Goal: Task Accomplishment & Management: Manage account settings

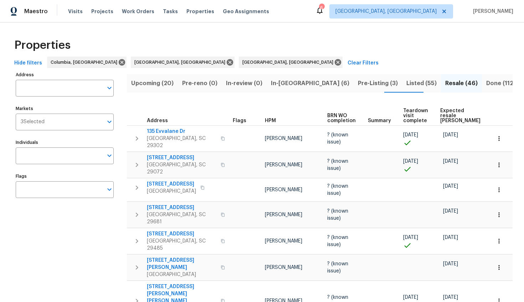
click at [53, 83] on input "text" at bounding box center [59, 88] width 87 height 17
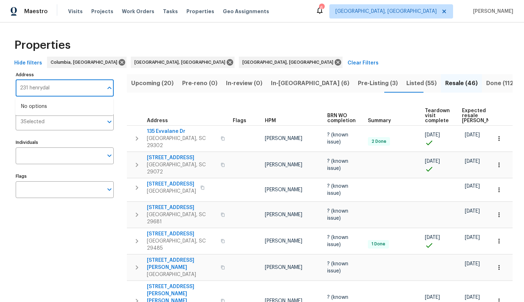
type input "231 henrydale"
click at [19, 104] on li "231 Henrydale Dr Easley SC 29642" at bounding box center [64, 107] width 98 height 12
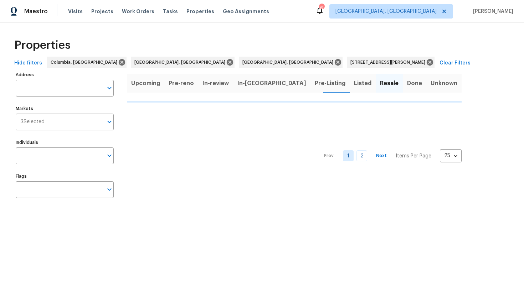
type input "231 Henrydale Dr Easley SC 29642"
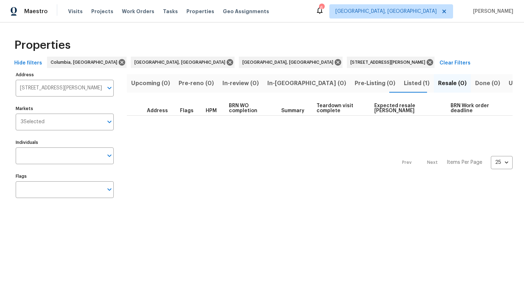
click at [404, 82] on span "Listed (1)" at bounding box center [417, 83] width 26 height 10
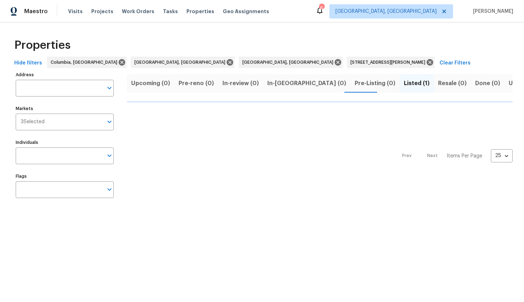
type input "231 Henrydale Dr Easley SC 29642"
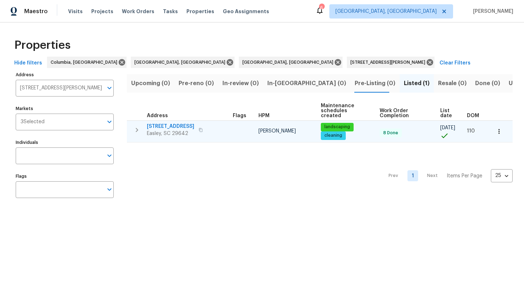
click at [154, 126] on span "231 Henrydale Dr" at bounding box center [170, 126] width 47 height 7
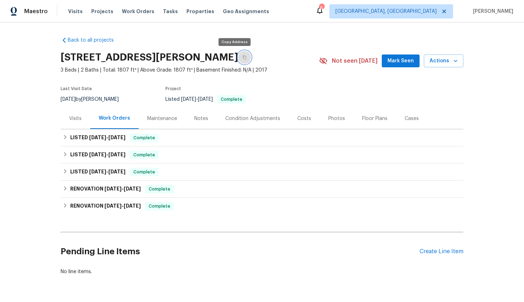
click at [238, 60] on button "button" at bounding box center [244, 57] width 13 height 13
click at [98, 12] on span "Projects" at bounding box center [102, 11] width 22 height 7
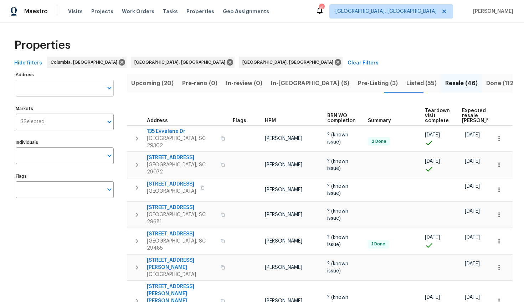
click at [75, 88] on input "Address" at bounding box center [59, 88] width 87 height 17
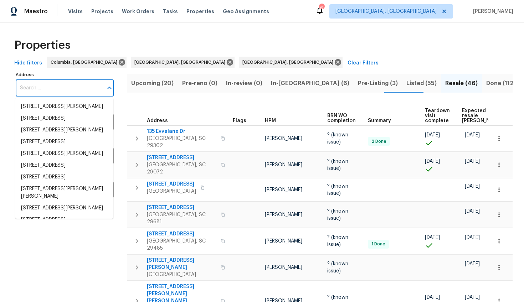
click at [358, 80] on span "Pre-Listing (3)" at bounding box center [378, 83] width 40 height 10
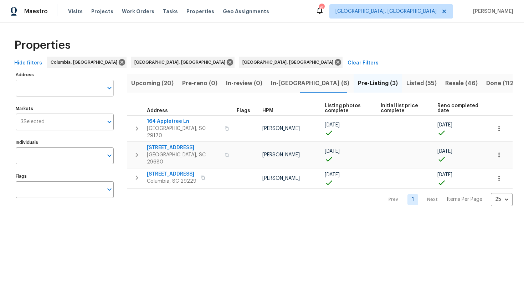
click at [88, 84] on input "Address" at bounding box center [59, 88] width 87 height 17
type input "1003 watson"
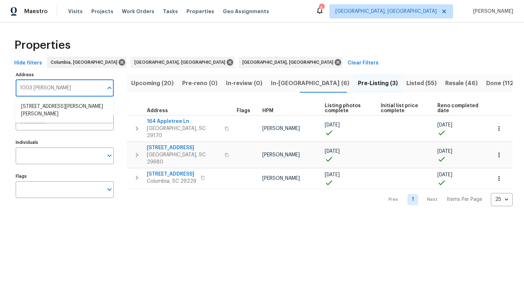
click at [85, 103] on li "1003 Watson Dr Elgin SC 29045" at bounding box center [64, 110] width 98 height 19
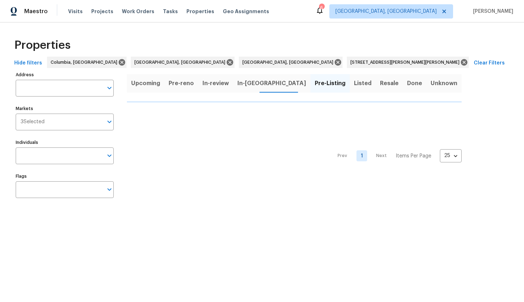
type input "1003 Watson Dr Elgin SC 29045"
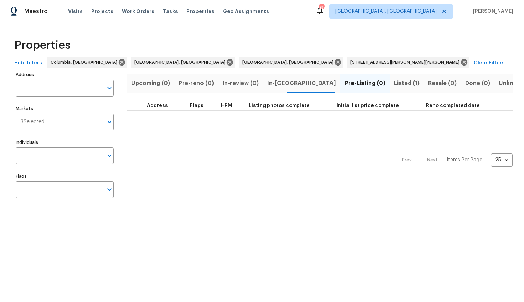
type input "1003 Watson Dr Elgin SC 29045"
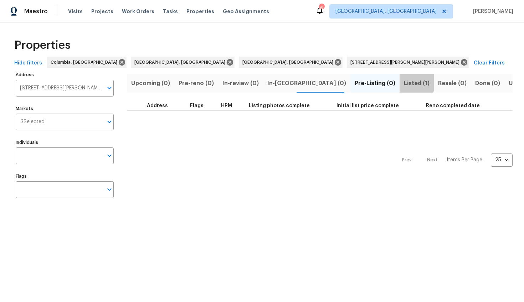
click at [399, 77] on button "Listed (1)" at bounding box center [416, 83] width 34 height 19
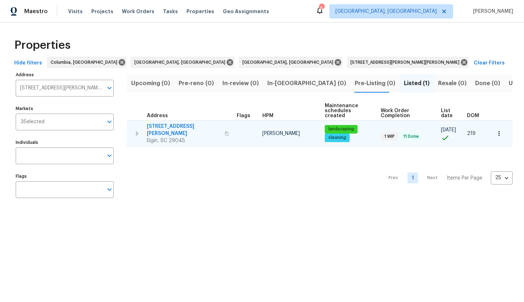
click at [166, 126] on span "1003 Watson Dr" at bounding box center [183, 130] width 73 height 14
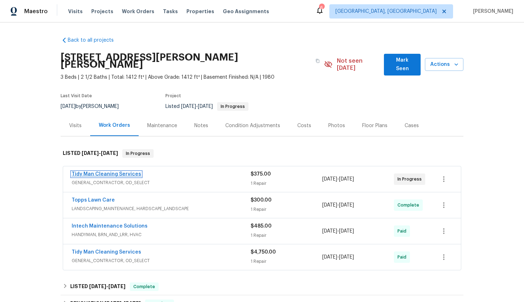
click at [112, 172] on link "Tidy Man Cleaning Services" at bounding box center [106, 174] width 69 height 5
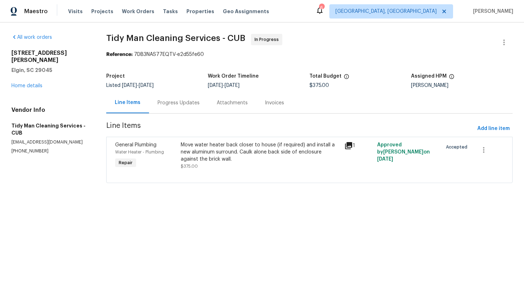
click at [196, 101] on div "Progress Updates" at bounding box center [178, 102] width 42 height 7
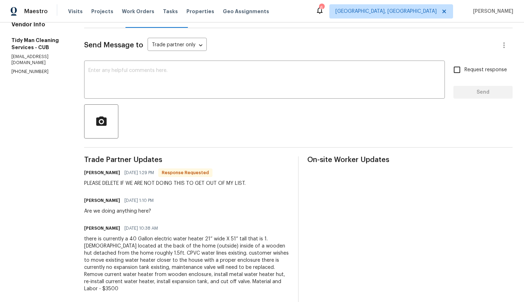
scroll to position [27, 0]
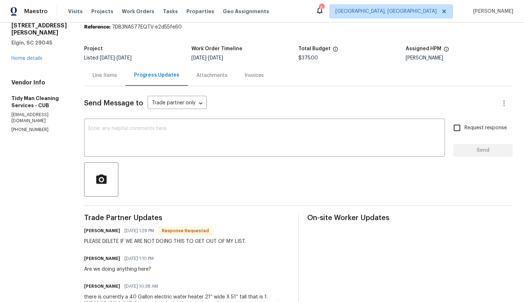
click at [101, 80] on div "Line Items" at bounding box center [104, 75] width 41 height 21
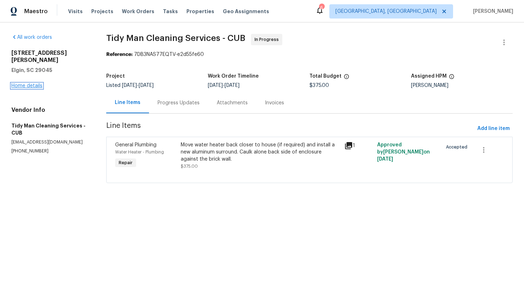
click at [19, 83] on link "Home details" at bounding box center [26, 85] width 31 height 5
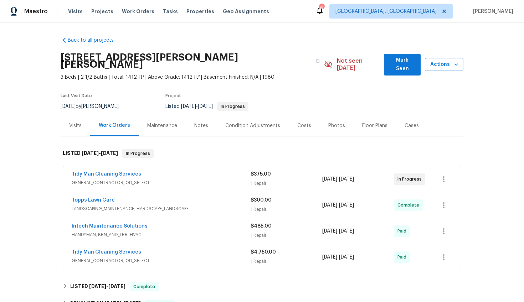
click at [297, 115] on div "Costs" at bounding box center [304, 125] width 31 height 21
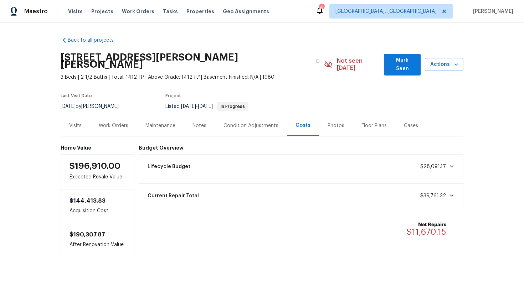
click at [109, 122] on div "Work Orders" at bounding box center [114, 125] width 30 height 7
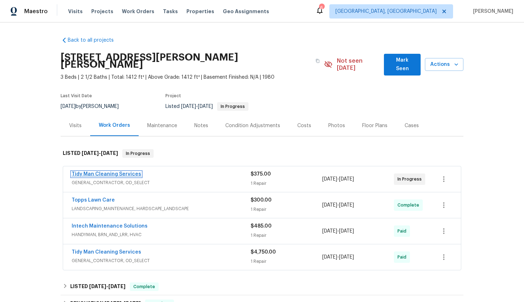
click at [116, 172] on link "Tidy Man Cleaning Services" at bounding box center [106, 174] width 69 height 5
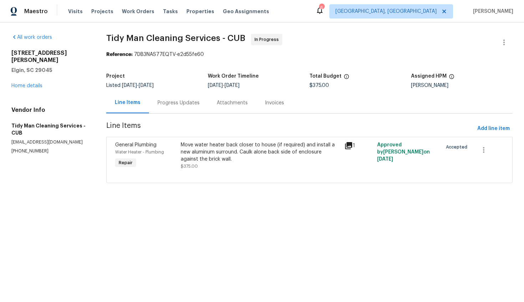
click at [179, 106] on div "Progress Updates" at bounding box center [178, 102] width 42 height 7
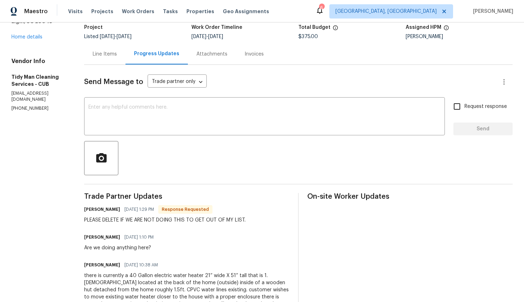
scroll to position [43, 0]
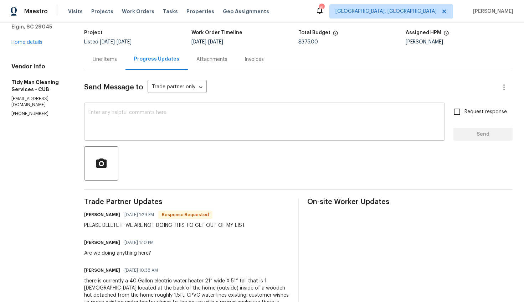
click at [148, 122] on textarea at bounding box center [264, 122] width 352 height 25
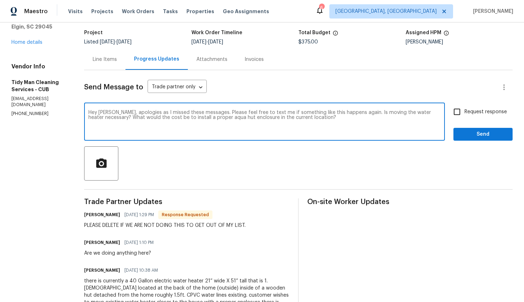
type textarea "Hey Carl, apologies as I missed these messages. Please feel free to text me if …"
click at [477, 111] on span "Request response" at bounding box center [485, 111] width 42 height 7
click at [464, 111] on input "Request response" at bounding box center [456, 111] width 15 height 15
checkbox input "true"
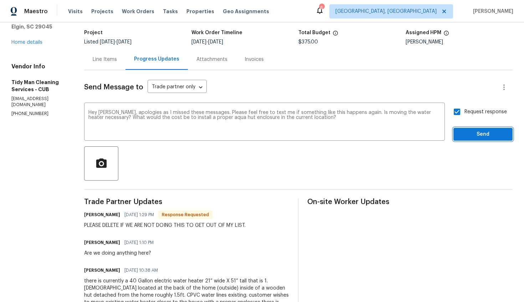
click at [477, 138] on span "Send" at bounding box center [483, 134] width 48 height 9
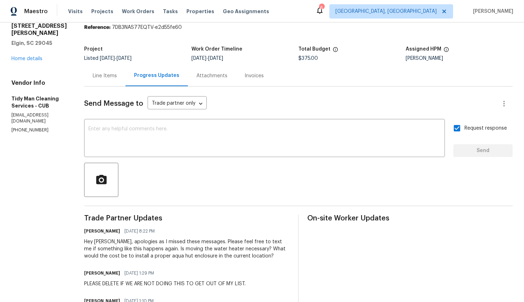
scroll to position [0, 0]
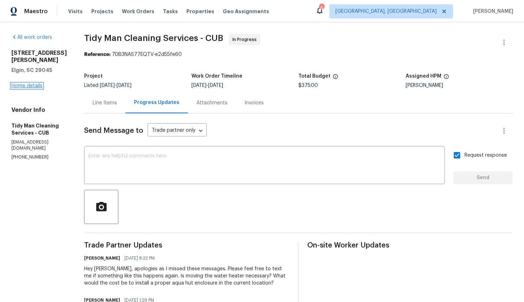
click at [15, 83] on link "Home details" at bounding box center [26, 85] width 31 height 5
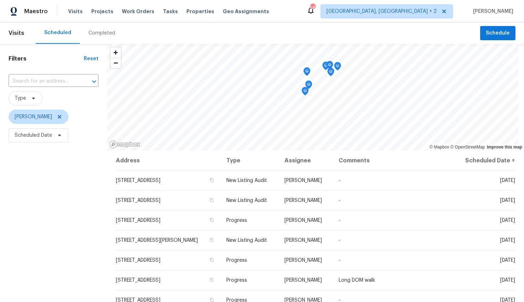
click at [102, 15] on div "Visits Projects Work Orders Tasks Properties Geo Assignments" at bounding box center [172, 11] width 209 height 14
click at [101, 14] on span "Projects" at bounding box center [102, 11] width 22 height 7
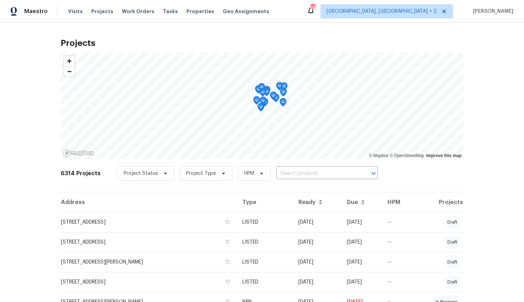
click at [294, 173] on input "text" at bounding box center [317, 173] width 82 height 11
type input "457"
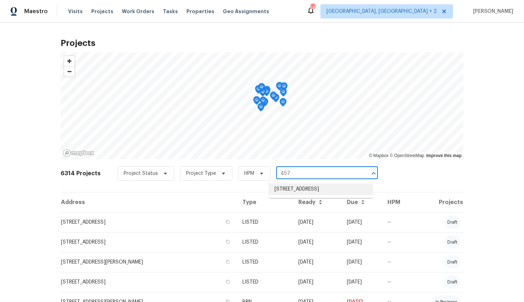
click at [292, 183] on li "[STREET_ADDRESS]" at bounding box center [321, 189] width 104 height 12
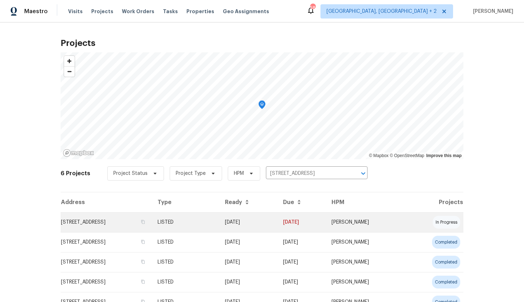
click at [131, 227] on td "[STREET_ADDRESS]" at bounding box center [106, 222] width 91 height 20
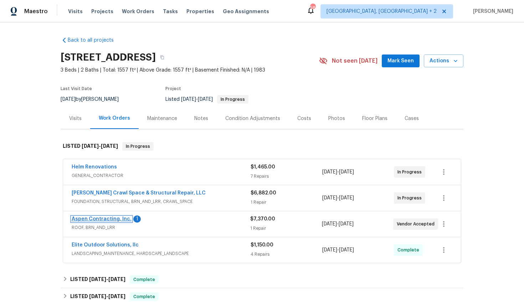
click at [111, 218] on link "Aspen Contracting, Inc." at bounding box center [102, 219] width 60 height 5
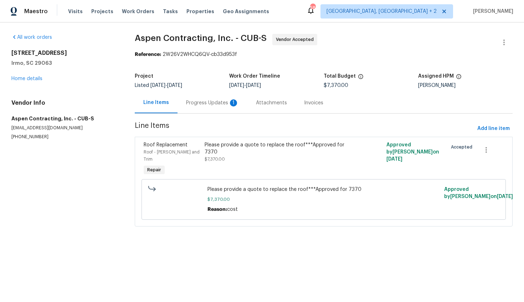
click at [197, 103] on div "Progress Updates 1" at bounding box center [212, 102] width 53 height 7
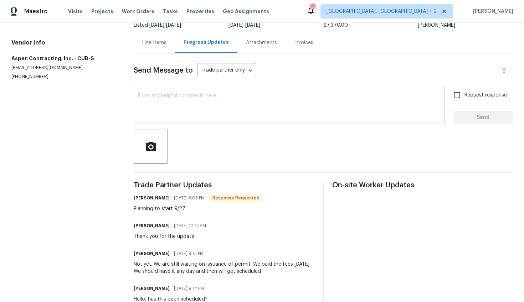
scroll to position [73, 0]
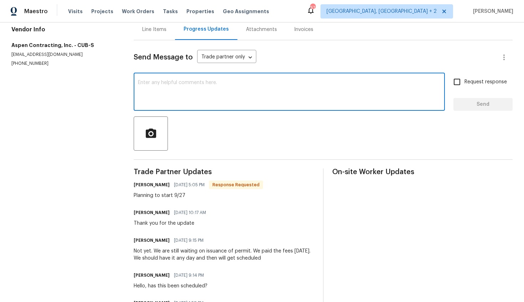
click at [213, 92] on textarea at bounding box center [289, 92] width 302 height 25
type textarea "Thanks!"
click at [450, 80] on input "Request response" at bounding box center [456, 81] width 15 height 15
checkbox input "true"
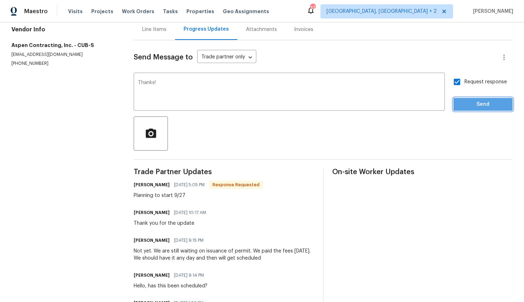
click at [463, 104] on span "Send" at bounding box center [483, 104] width 48 height 9
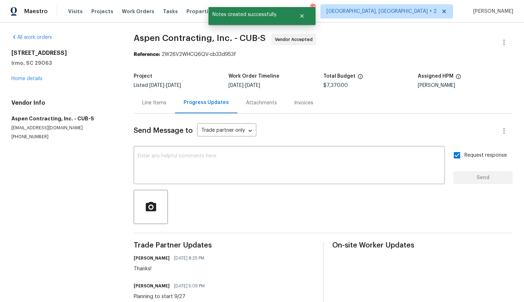
click at [145, 102] on div "Line Items" at bounding box center [154, 102] width 24 height 7
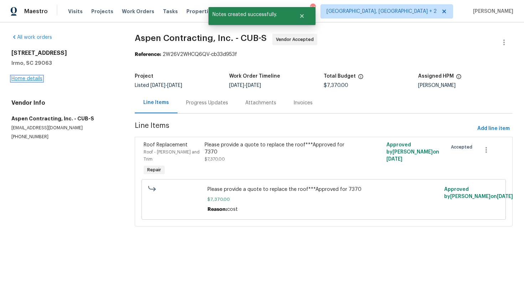
click at [30, 78] on link "Home details" at bounding box center [26, 78] width 31 height 5
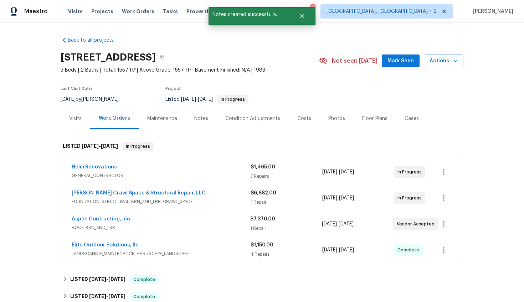
scroll to position [38, 0]
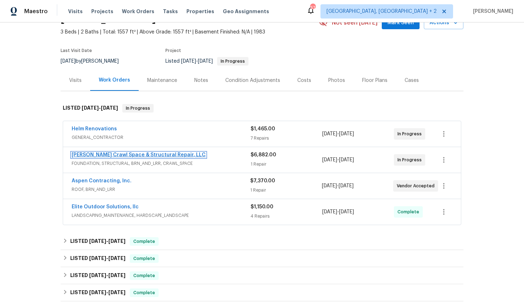
click at [134, 154] on link "Falcone Crawl Space & Structural Repair, LLC" at bounding box center [139, 154] width 134 height 5
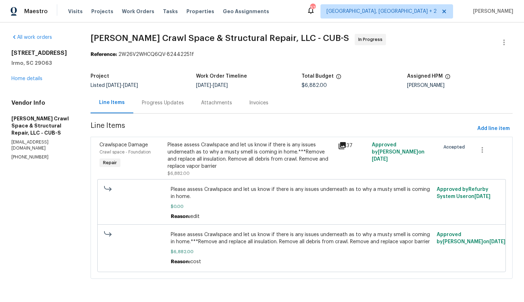
click at [186, 105] on div "Progress Updates" at bounding box center [162, 102] width 59 height 21
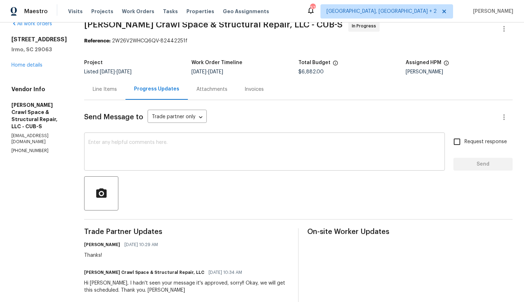
scroll to position [4, 0]
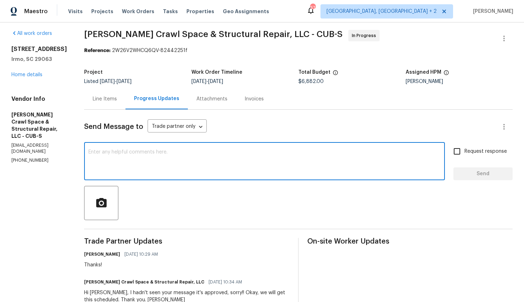
click at [204, 165] on textarea at bounding box center [264, 162] width 352 height 25
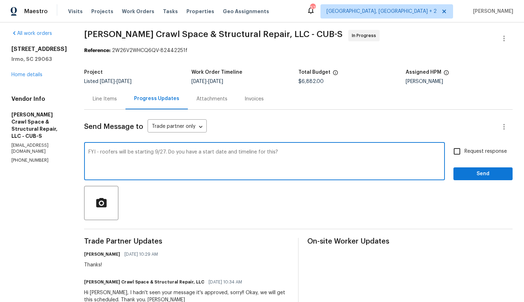
type textarea "FYI - roofers will be starting 9/27. Do you have a start date and timeline for …"
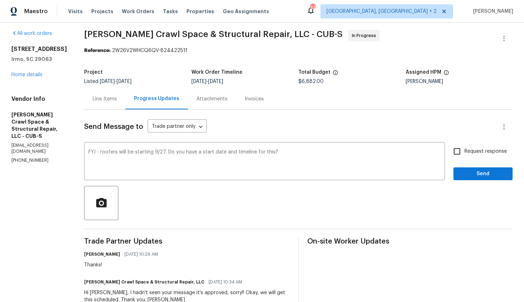
click at [488, 151] on span "Request response" at bounding box center [485, 151] width 42 height 7
click at [464, 151] on input "Request response" at bounding box center [456, 151] width 15 height 15
checkbox input "true"
click at [482, 171] on span "Send" at bounding box center [483, 174] width 48 height 9
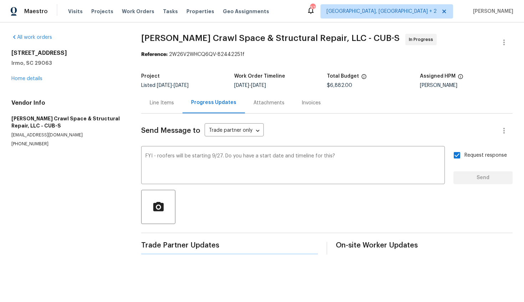
scroll to position [0, 0]
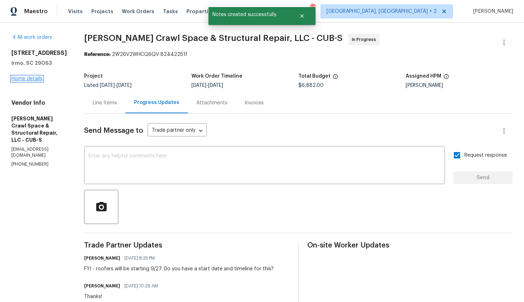
click at [24, 78] on link "Home details" at bounding box center [26, 78] width 31 height 5
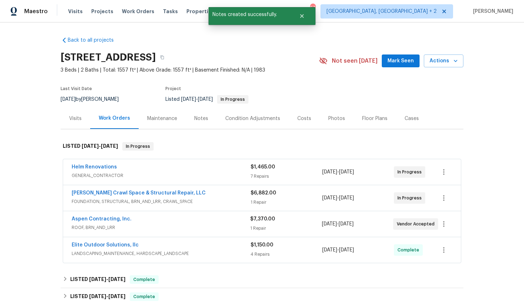
click at [194, 118] on div "Notes" at bounding box center [201, 118] width 14 height 7
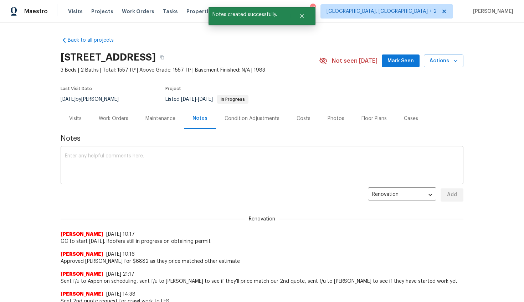
click at [145, 161] on textarea at bounding box center [262, 166] width 394 height 25
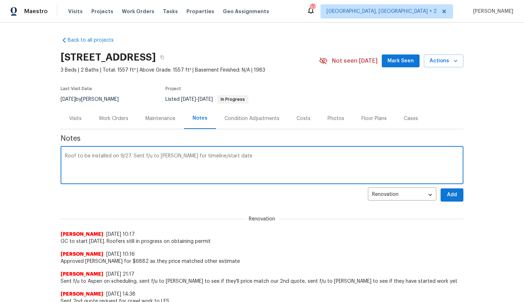
type textarea "Roof to be installed on 9/27. Sent f/u to Falcone for timeline/start date"
click at [440, 192] on button "Add" at bounding box center [451, 194] width 23 height 13
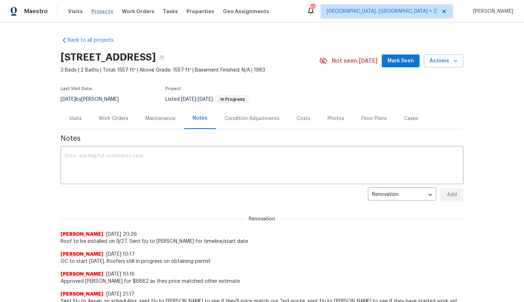
click at [91, 11] on span "Projects" at bounding box center [102, 11] width 22 height 7
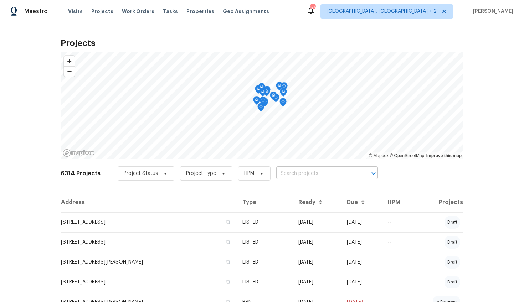
click at [321, 171] on input "text" at bounding box center [317, 173] width 82 height 11
type input "873"
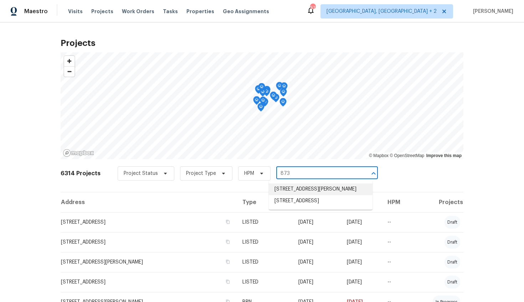
click at [314, 191] on li "873 Sunseeker Dr, Chapin, SC 29036" at bounding box center [321, 189] width 104 height 12
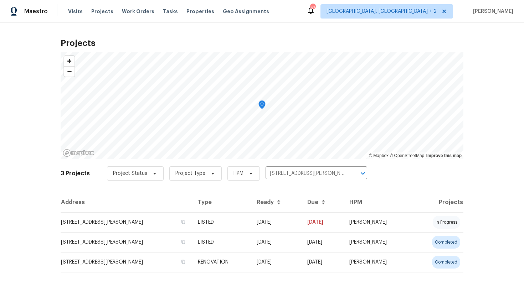
click at [103, 217] on td "873 Sunseeker Dr, Chapin, SC 29036" at bounding box center [126, 222] width 131 height 20
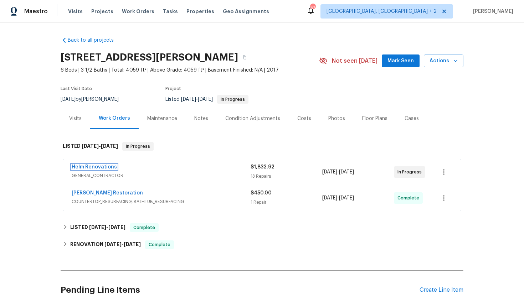
click at [98, 167] on link "Helm Renovations" at bounding box center [94, 167] width 45 height 5
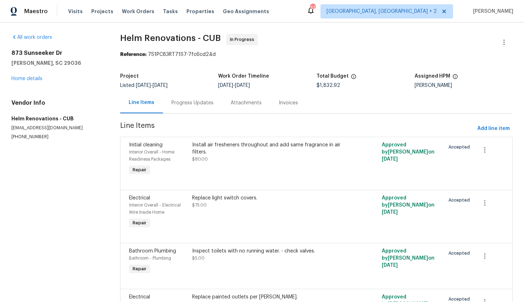
click at [174, 91] on div "Project Listed 9/10/2025 - 9/15/2025 Work Order Timeline 9/10/2025 - 9/15/2025 …" at bounding box center [316, 80] width 392 height 23
click at [179, 103] on div "Progress Updates" at bounding box center [192, 102] width 42 height 7
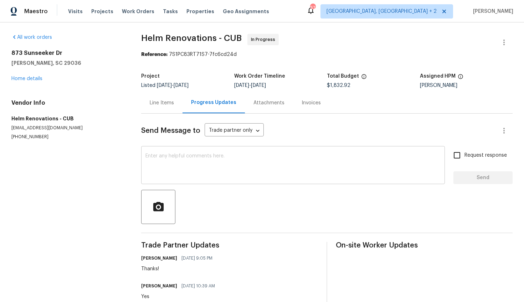
click at [194, 158] on textarea at bounding box center [292, 166] width 295 height 25
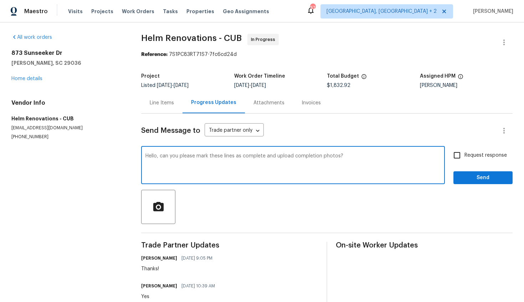
type textarea "Hello, can you please mark these lines as complete and upload completion photos?"
click at [484, 154] on span "Request response" at bounding box center [485, 155] width 42 height 7
click at [464, 154] on input "Request response" at bounding box center [456, 155] width 15 height 15
checkbox input "true"
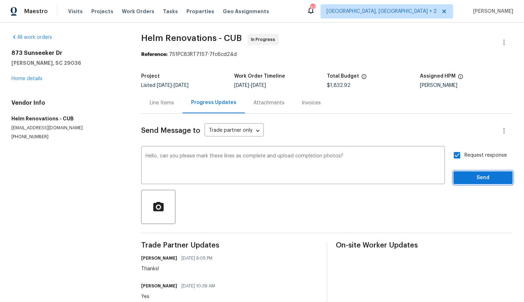
click at [478, 178] on span "Send" at bounding box center [483, 177] width 48 height 9
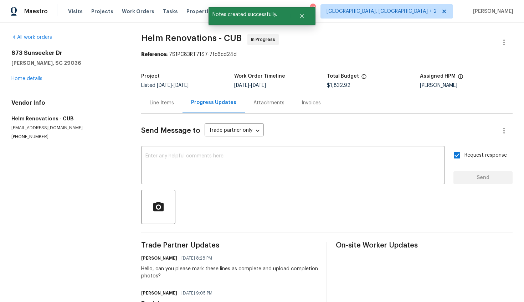
click at [171, 106] on div "Line Items" at bounding box center [162, 102] width 24 height 7
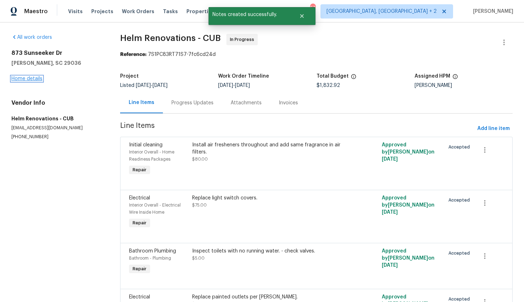
click at [28, 78] on link "Home details" at bounding box center [26, 78] width 31 height 5
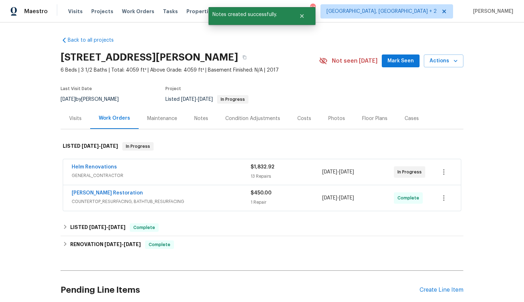
click at [198, 123] on div "Notes" at bounding box center [201, 118] width 31 height 21
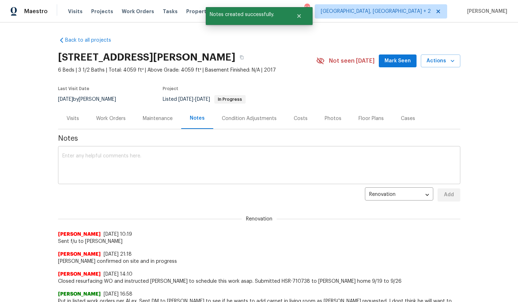
click at [190, 166] on textarea at bounding box center [259, 166] width 394 height 25
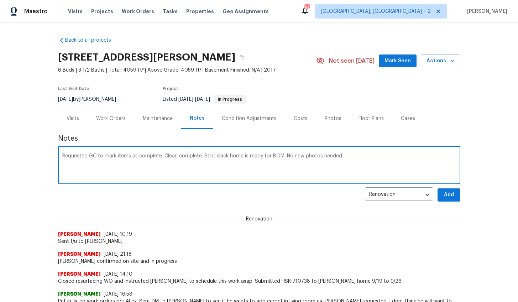
paste textarea "https://opendoor.slack.com/archives/CDV4TEJQM/p1758732842879219"
type textarea "Requested GC to mark items as complete. Clean complete. Sent slack home is read…"
click at [443, 191] on span "Add" at bounding box center [448, 195] width 11 height 9
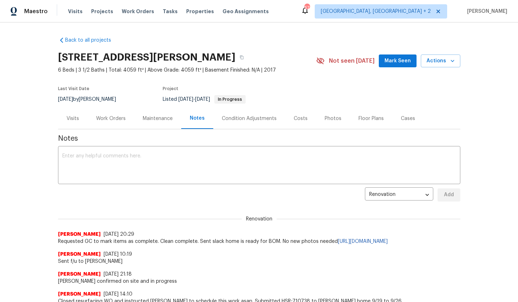
click at [116, 122] on div "Work Orders" at bounding box center [111, 118] width 47 height 21
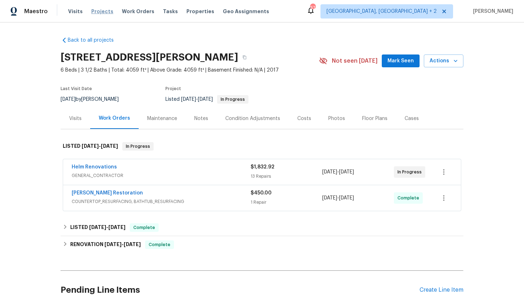
click at [97, 9] on span "Projects" at bounding box center [102, 11] width 22 height 7
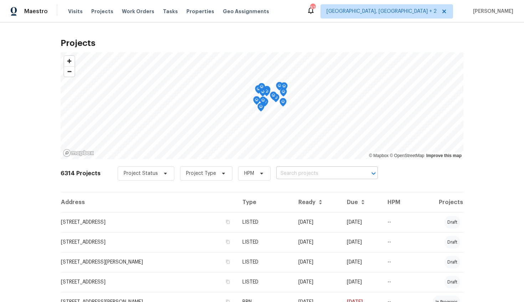
click at [286, 172] on input "text" at bounding box center [317, 173] width 82 height 11
type input "155 doverside"
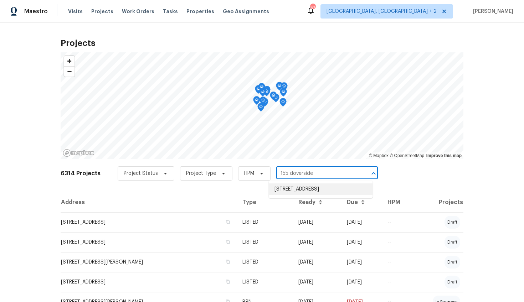
click at [283, 190] on li "155 Doverside Dr, Columbia, SC 29212" at bounding box center [321, 189] width 104 height 12
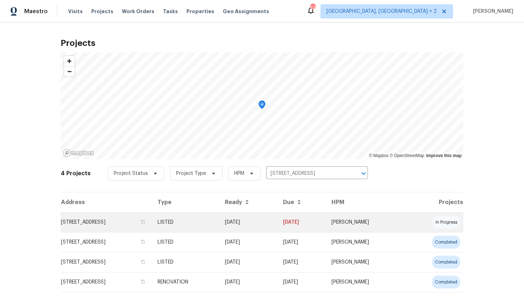
click at [134, 218] on td "155 Doverside Dr, Columbia, SC 29212" at bounding box center [106, 222] width 91 height 20
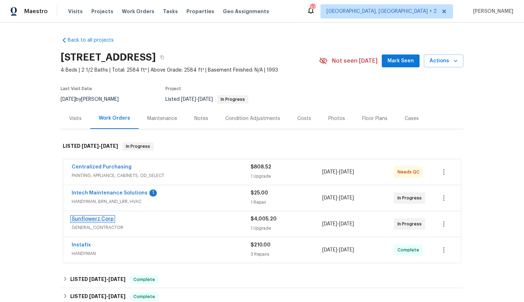
click at [97, 218] on link "Sunflowerz Corp" at bounding box center [93, 219] width 42 height 5
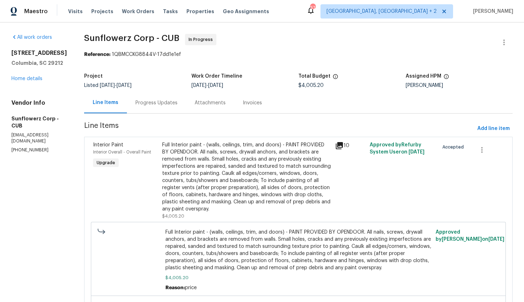
click at [158, 108] on div "Progress Updates" at bounding box center [156, 102] width 59 height 21
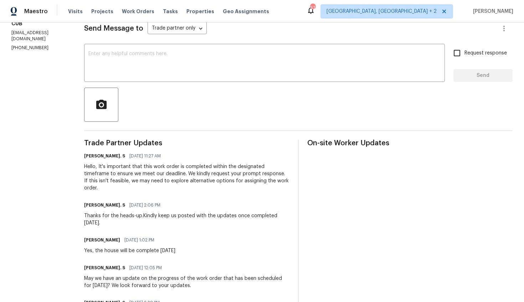
scroll to position [31, 0]
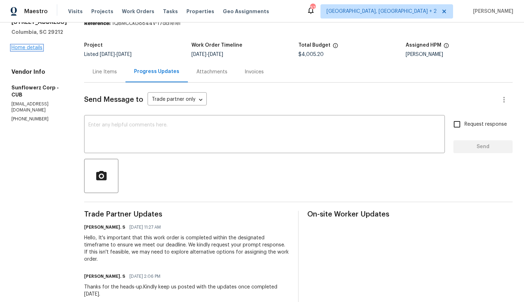
click at [36, 47] on link "Home details" at bounding box center [26, 47] width 31 height 5
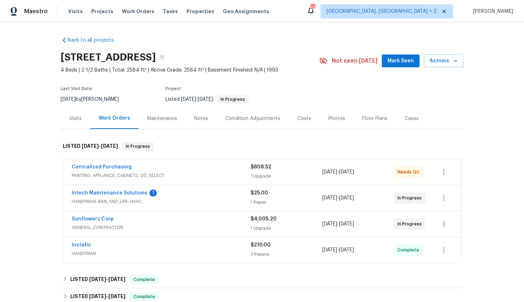
click at [76, 122] on div "Visits" at bounding box center [76, 118] width 30 height 21
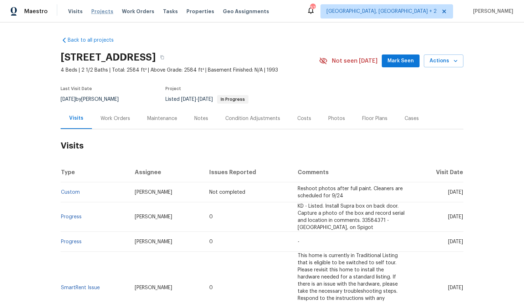
click at [103, 11] on span "Projects" at bounding box center [102, 11] width 22 height 7
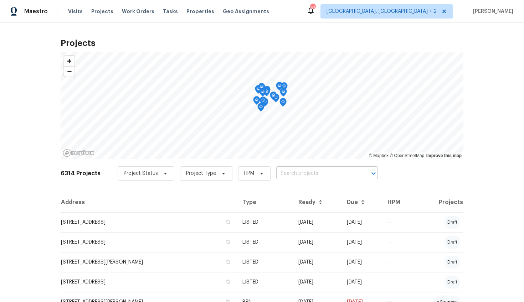
click at [296, 173] on input "text" at bounding box center [317, 173] width 82 height 11
type input "105 beaver"
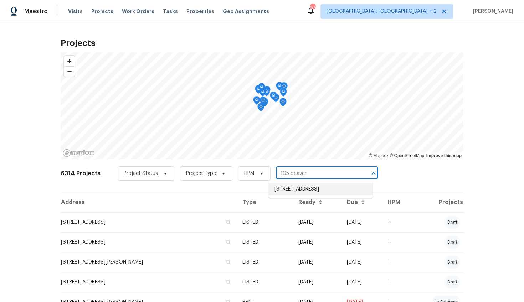
click at [291, 195] on li "105 Beaver Dam Rd, Columbia, SC 29223" at bounding box center [321, 189] width 104 height 12
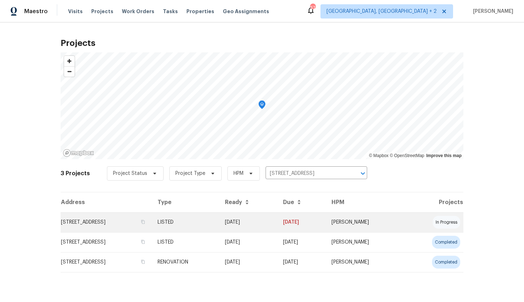
click at [114, 222] on td "105 Beaver Dam Rd, Columbia, SC 29223" at bounding box center [106, 222] width 91 height 20
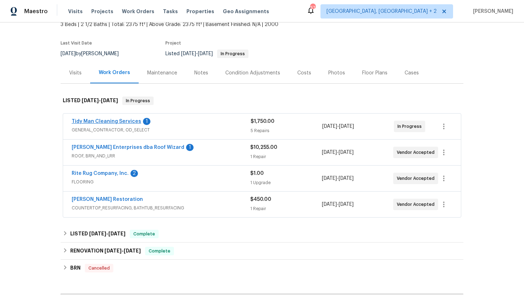
scroll to position [43, 0]
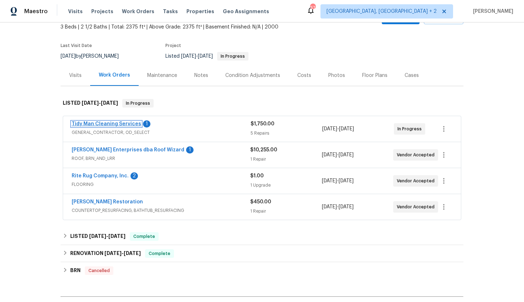
click at [109, 124] on link "Tidy Man Cleaning Services" at bounding box center [106, 123] width 69 height 5
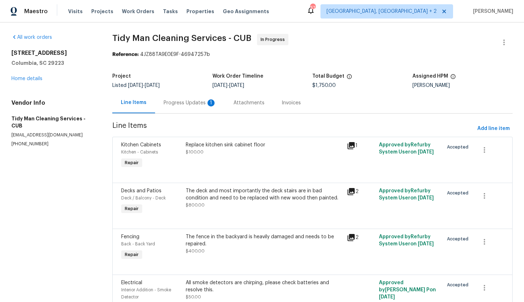
click at [173, 104] on div "Progress Updates 1" at bounding box center [189, 102] width 53 height 7
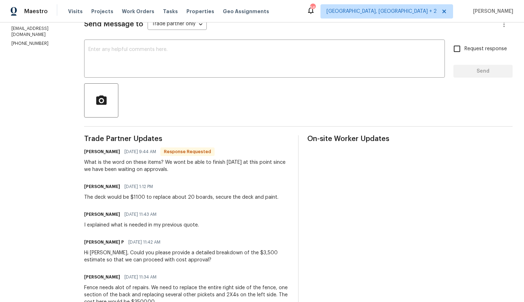
scroll to position [109, 0]
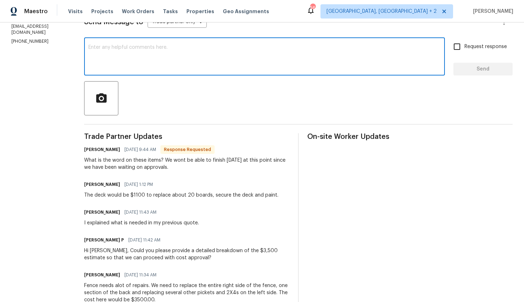
click at [129, 64] on textarea at bounding box center [264, 57] width 352 height 25
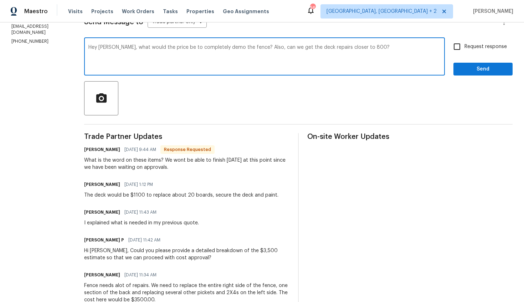
type textarea "Hey Carl, what would the price be to completely demo the fence? Also, can we ge…"
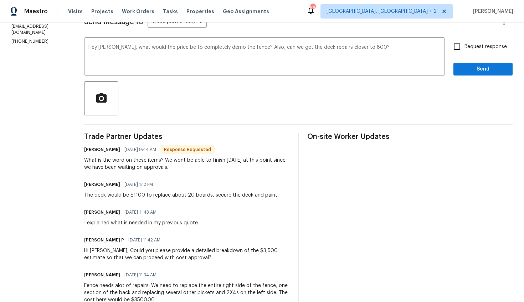
click at [464, 45] on span "Request response" at bounding box center [485, 46] width 42 height 7
click at [464, 45] on input "Request response" at bounding box center [456, 46] width 15 height 15
checkbox input "true"
click at [460, 69] on span "Send" at bounding box center [483, 69] width 48 height 9
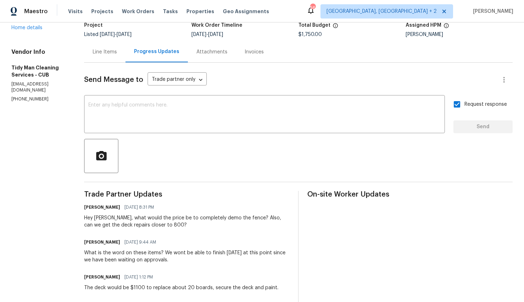
scroll to position [46, 0]
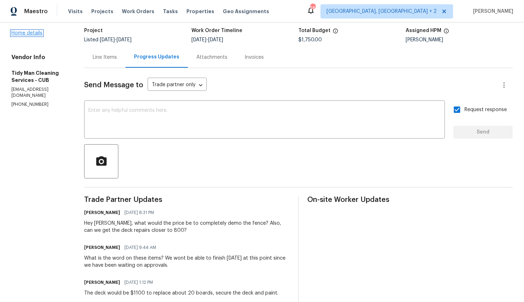
click at [36, 36] on link "Home details" at bounding box center [26, 33] width 31 height 5
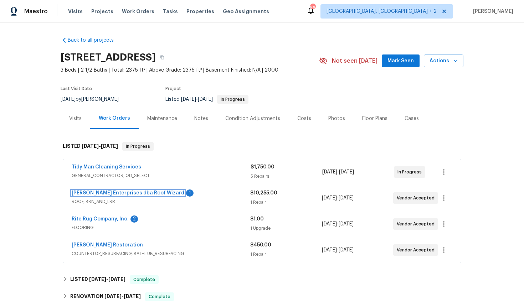
click at [147, 193] on link "Nordman Enterprises dba Roof Wizard" at bounding box center [128, 193] width 113 height 5
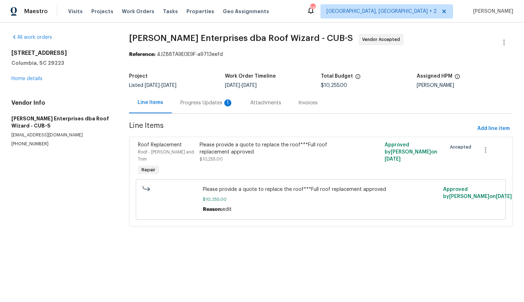
click at [190, 102] on div "Progress Updates 1" at bounding box center [206, 102] width 53 height 7
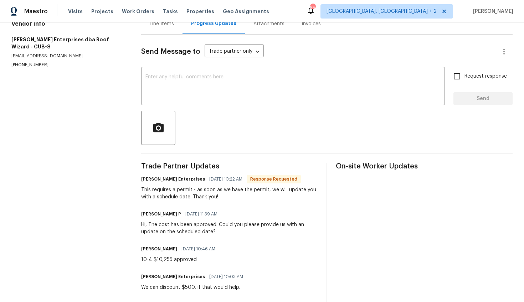
scroll to position [84, 0]
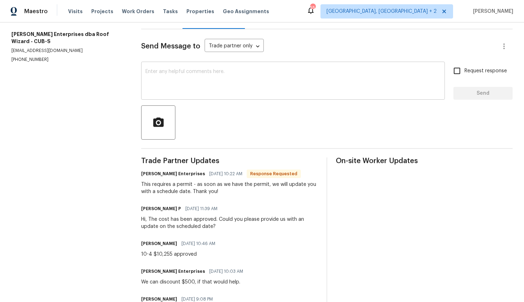
click at [196, 78] on textarea at bounding box center [292, 81] width 295 height 25
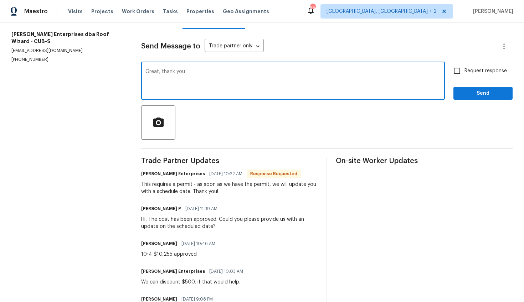
type textarea "Great, thank you"
click at [485, 73] on span "Request response" at bounding box center [485, 70] width 42 height 7
click at [464, 73] on input "Request response" at bounding box center [456, 70] width 15 height 15
checkbox input "true"
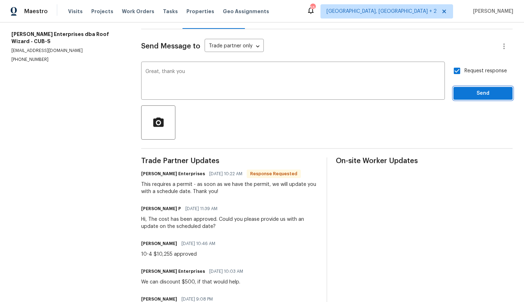
click at [481, 91] on span "Send" at bounding box center [483, 93] width 48 height 9
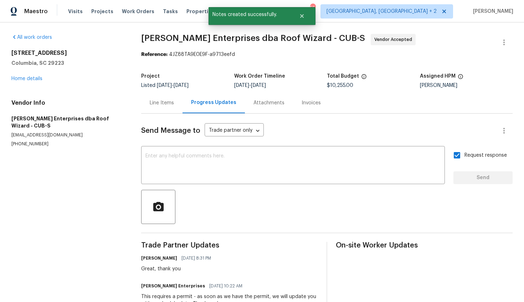
scroll to position [30, 0]
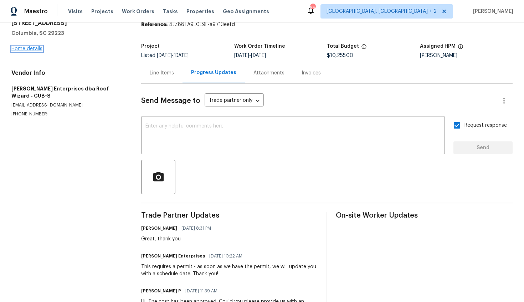
click at [35, 51] on link "Home details" at bounding box center [26, 48] width 31 height 5
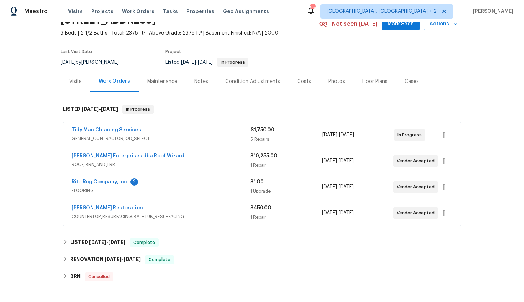
scroll to position [35, 0]
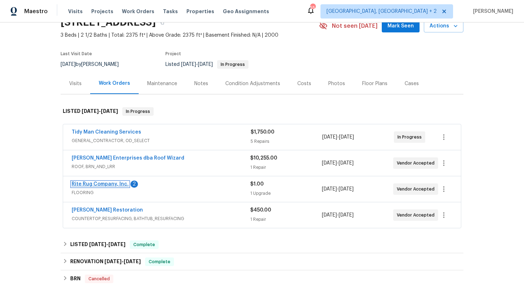
click at [116, 185] on link "Rite Rug Company, Inc." at bounding box center [100, 184] width 57 height 5
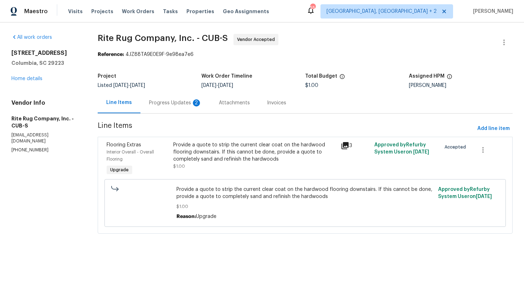
click at [183, 100] on div "Progress Updates 2" at bounding box center [175, 102] width 53 height 7
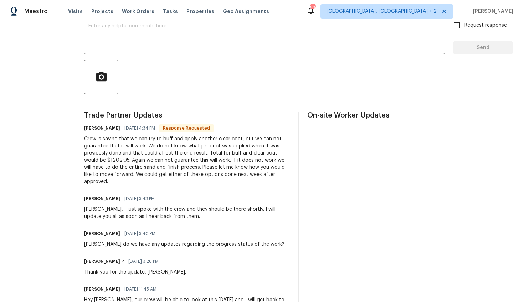
scroll to position [86, 0]
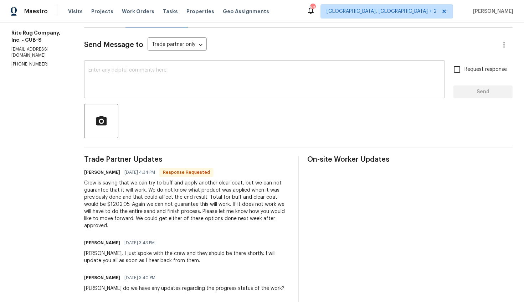
click at [157, 71] on textarea at bounding box center [264, 80] width 352 height 25
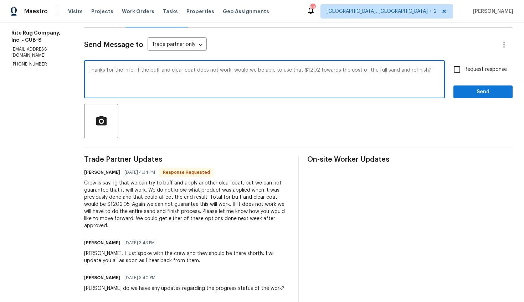
type textarea "Thanks for the info. If the buff and clear coat does not work, would we be able…"
click at [459, 69] on label "Request response" at bounding box center [477, 69] width 57 height 15
click at [459, 69] on input "Request response" at bounding box center [456, 69] width 15 height 15
checkbox input "true"
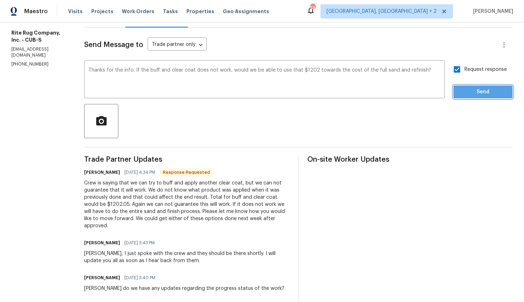
click at [462, 96] on span "Send" at bounding box center [483, 92] width 48 height 9
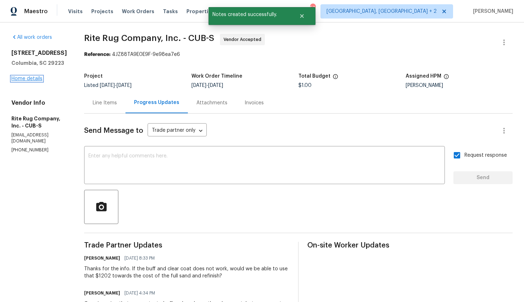
click at [38, 76] on link "Home details" at bounding box center [26, 78] width 31 height 5
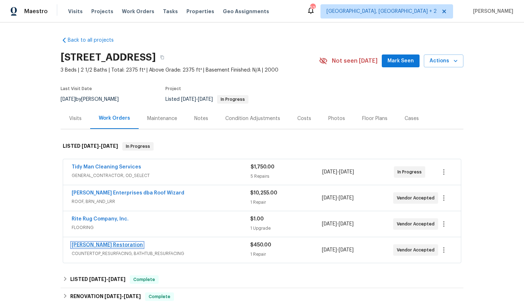
click at [107, 244] on link "Griffin Restoration" at bounding box center [107, 245] width 71 height 5
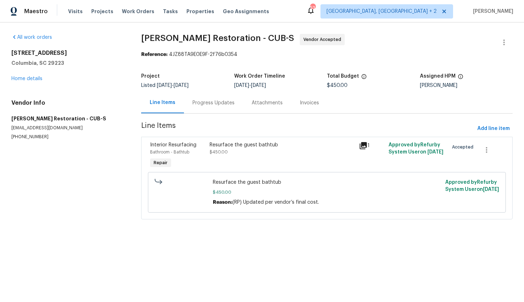
click at [213, 101] on div "Progress Updates" at bounding box center [213, 102] width 42 height 7
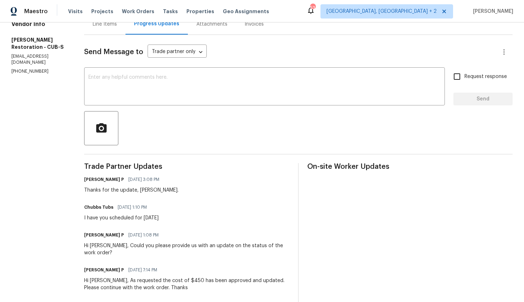
scroll to position [40, 0]
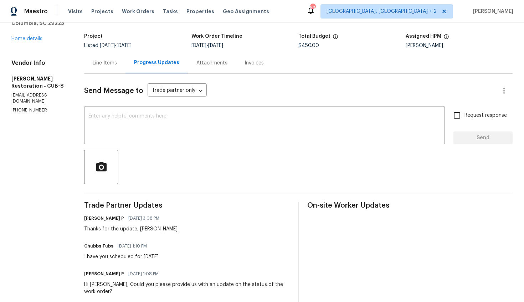
click at [95, 67] on div "Line Items" at bounding box center [104, 62] width 41 height 21
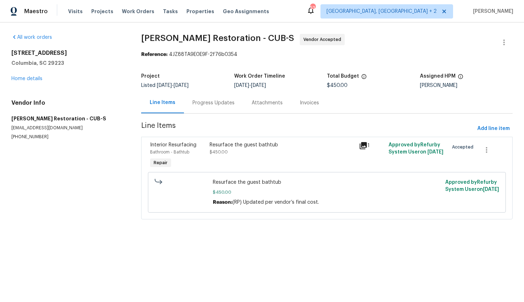
click at [212, 152] on span "$450.00" at bounding box center [218, 152] width 18 height 4
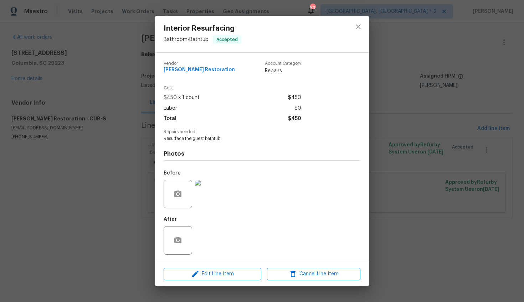
click at [213, 204] on img at bounding box center [209, 194] width 28 height 28
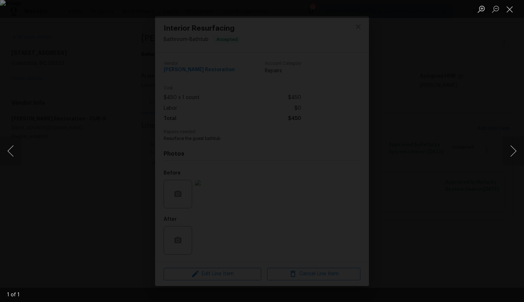
click at [482, 246] on div "Lightbox" at bounding box center [262, 151] width 524 height 302
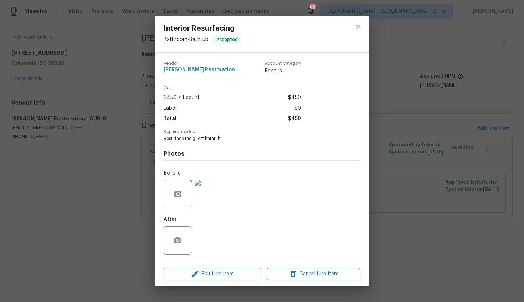
click at [119, 114] on div "Interior Resurfacing Bathroom - Bathtub Accepted Vendor Griffin Restoration Acc…" at bounding box center [262, 151] width 524 height 302
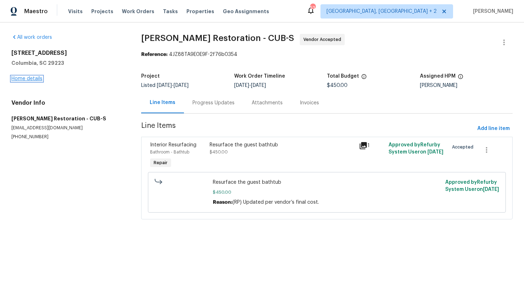
click at [31, 77] on link "Home details" at bounding box center [26, 78] width 31 height 5
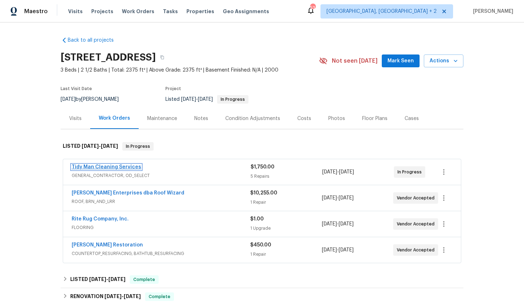
click at [105, 167] on link "Tidy Man Cleaning Services" at bounding box center [106, 167] width 69 height 5
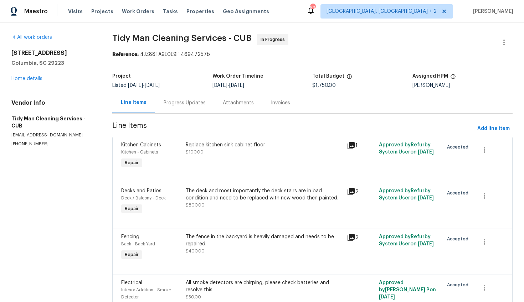
click at [186, 111] on div "Progress Updates" at bounding box center [184, 102] width 59 height 21
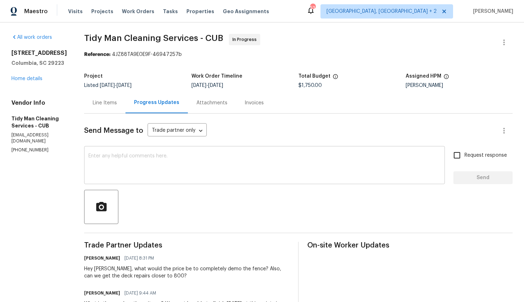
click at [192, 149] on div "x ​" at bounding box center [264, 166] width 360 height 36
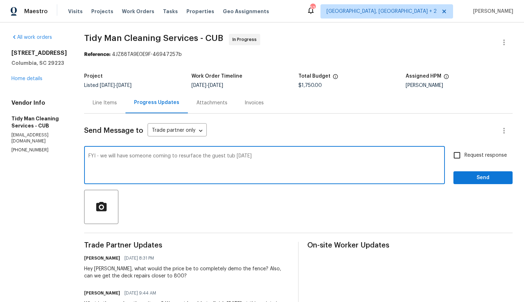
type textarea "FYI - we will have someone coming to resurface the guest tub on Friday"
click at [449, 154] on input "Request response" at bounding box center [456, 155] width 15 height 15
checkbox input "true"
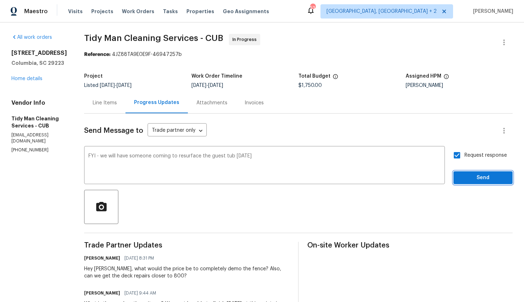
click at [473, 179] on span "Send" at bounding box center [483, 177] width 48 height 9
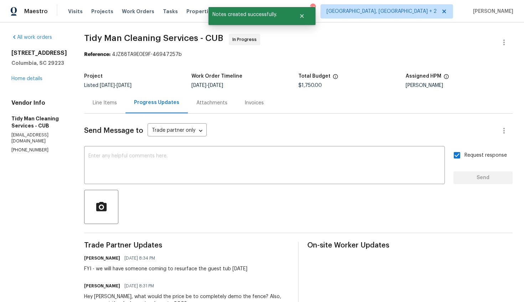
click at [35, 82] on div "105 Beaver Dam Rd Columbia, SC 29223 Home details" at bounding box center [39, 66] width 56 height 33
click at [35, 81] on link "Home details" at bounding box center [26, 78] width 31 height 5
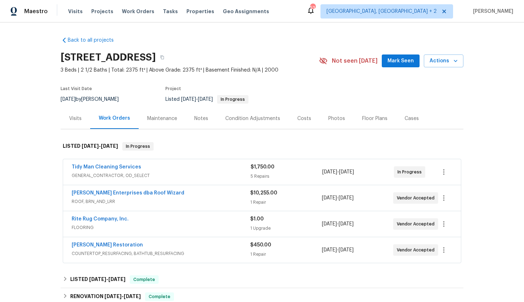
click at [201, 124] on div "Notes" at bounding box center [201, 118] width 31 height 21
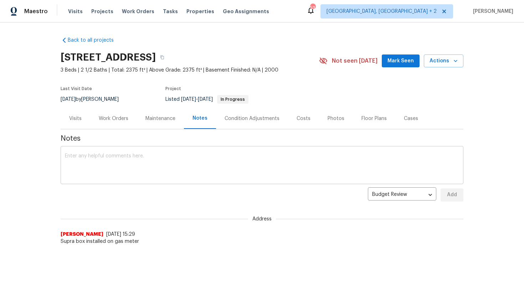
click at [215, 158] on textarea at bounding box center [262, 166] width 394 height 25
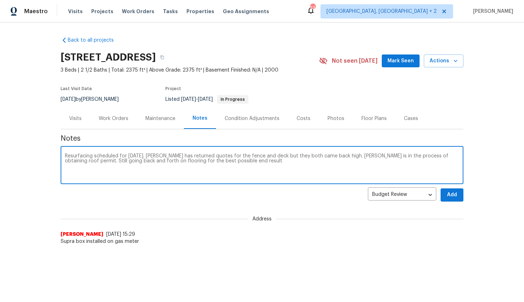
type textarea "Resurfacing scheduled for Friday. Tidy has returned quotes for the fence and de…"
click at [440, 197] on button "Add" at bounding box center [451, 194] width 23 height 13
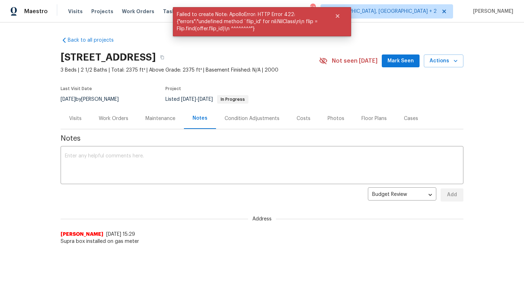
click at [263, 51] on div "105 Beaver Dam Rd, Columbia, SC 29223" at bounding box center [190, 57] width 258 height 19
click at [164, 57] on icon "button" at bounding box center [162, 57] width 4 height 4
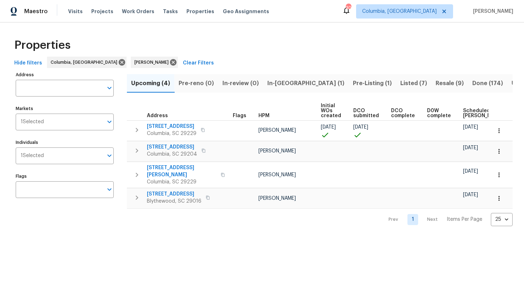
click at [287, 82] on span "In-[GEOGRAPHIC_DATA] (1)" at bounding box center [305, 83] width 77 height 10
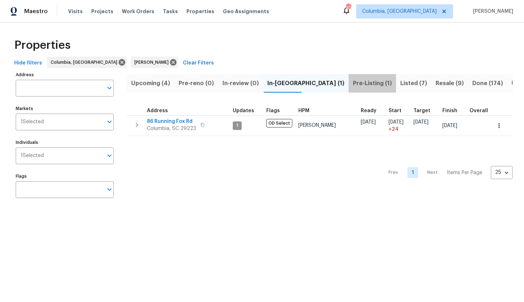
click at [353, 82] on span "Pre-Listing (1)" at bounding box center [372, 83] width 39 height 10
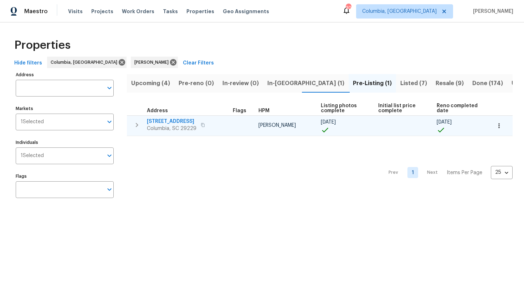
click at [170, 121] on span "[STREET_ADDRESS]" at bounding box center [172, 121] width 50 height 7
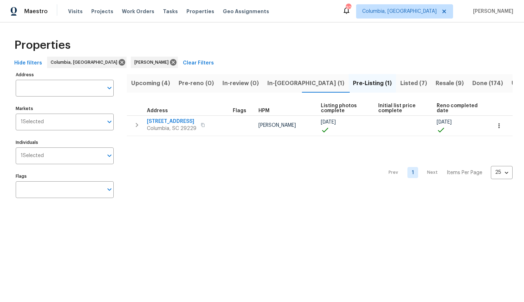
click at [400, 82] on span "Listed (7)" at bounding box center [413, 83] width 27 height 10
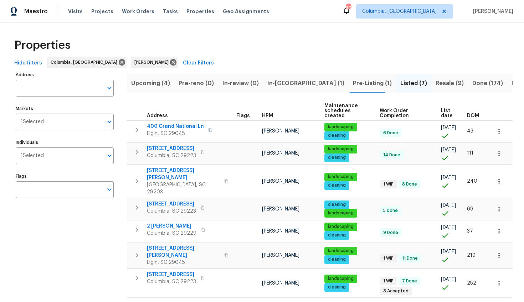
click at [464, 115] on th "DOM" at bounding box center [476, 111] width 24 height 20
click at [467, 114] on span "DOM" at bounding box center [473, 115] width 12 height 5
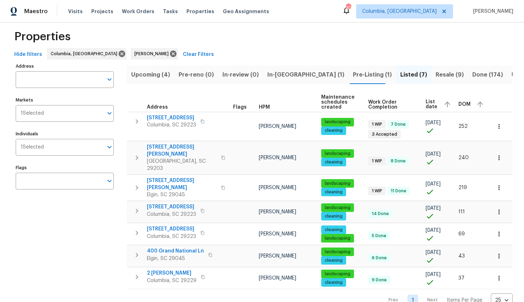
scroll to position [14, 0]
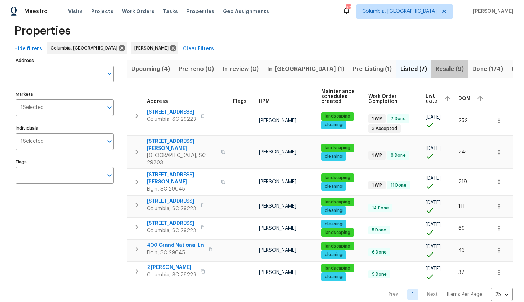
click at [435, 65] on span "Resale (9)" at bounding box center [449, 69] width 28 height 10
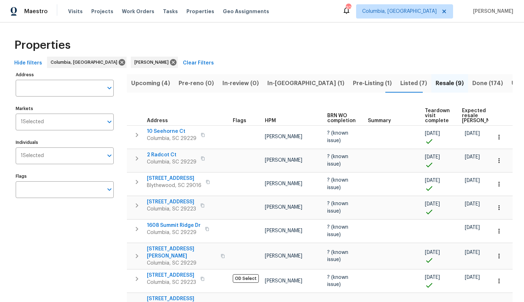
click at [466, 113] on span "Expected resale [PERSON_NAME]" at bounding box center [482, 115] width 40 height 15
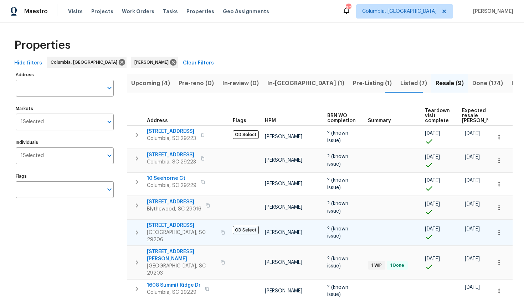
scroll to position [10, 0]
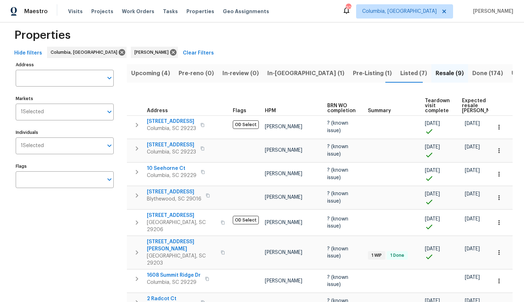
click at [400, 71] on span "Listed (7)" at bounding box center [413, 73] width 27 height 10
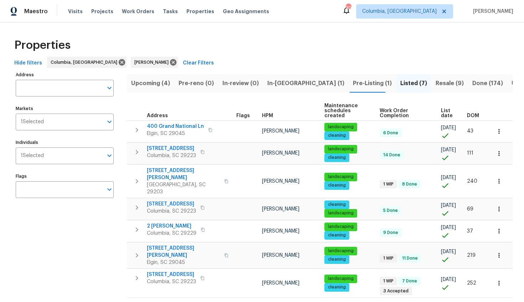
click at [289, 84] on span "In-[GEOGRAPHIC_DATA] (1)" at bounding box center [305, 83] width 77 height 10
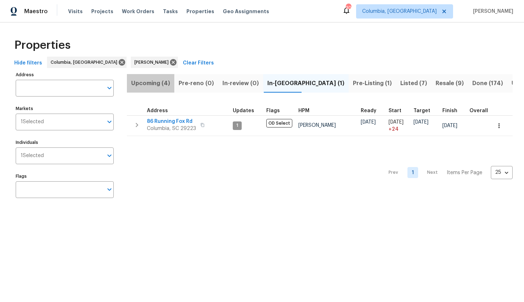
click at [156, 85] on span "Upcoming (4)" at bounding box center [150, 83] width 39 height 10
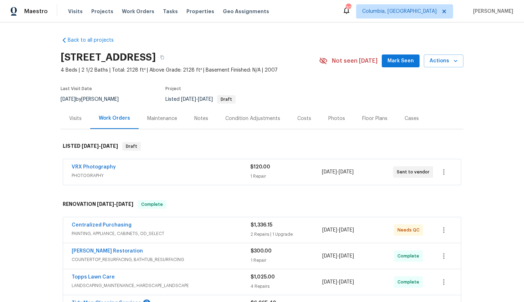
click at [202, 123] on div "Notes" at bounding box center [201, 118] width 31 height 21
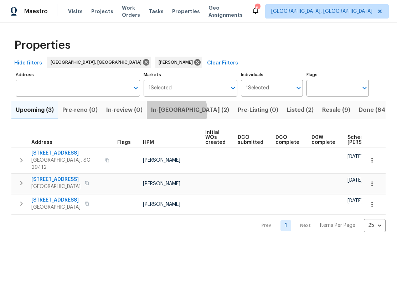
click at [173, 111] on span "In-reno (2)" at bounding box center [190, 110] width 78 height 10
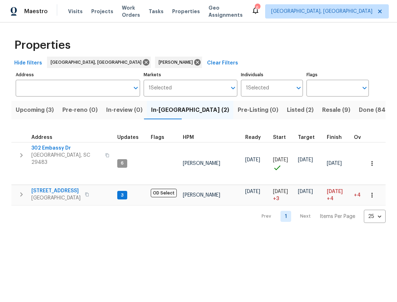
click at [322, 109] on span "Resale (9)" at bounding box center [336, 110] width 28 height 10
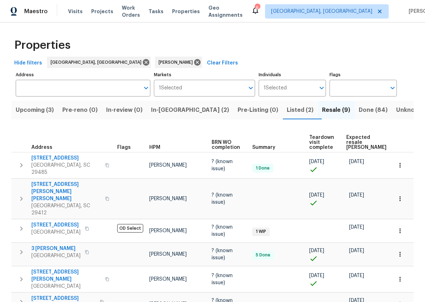
click at [351, 139] on span "Expected resale COE" at bounding box center [366, 142] width 40 height 15
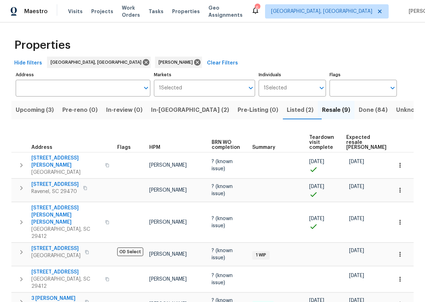
scroll to position [101, 0]
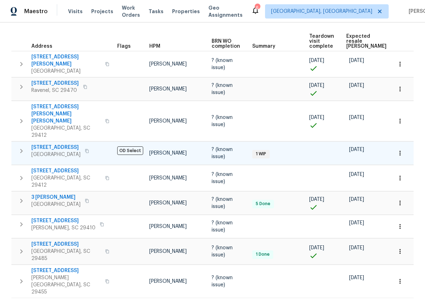
click at [53, 144] on span "4412 Abby Dr" at bounding box center [55, 147] width 49 height 7
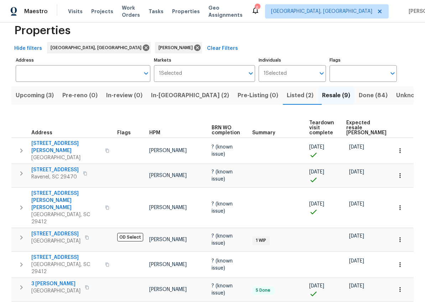
scroll to position [0, 0]
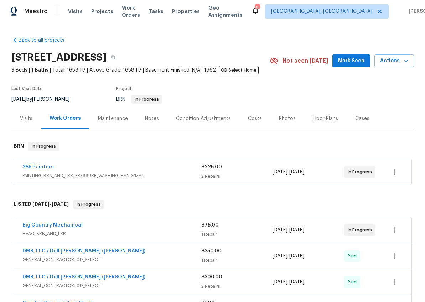
click at [85, 173] on span "PAINTING, BRN_AND_LRR, PRESSURE_WASHING, HANDYMAN" at bounding box center [111, 175] width 179 height 7
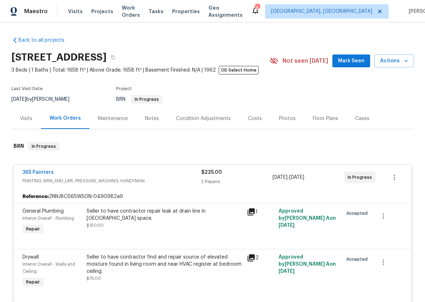
click at [85, 175] on div "365 Painters" at bounding box center [111, 173] width 179 height 9
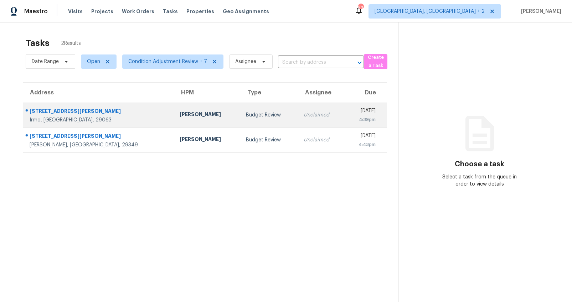
click at [69, 117] on div "Irmo, SC, 29063" at bounding box center [99, 119] width 139 height 7
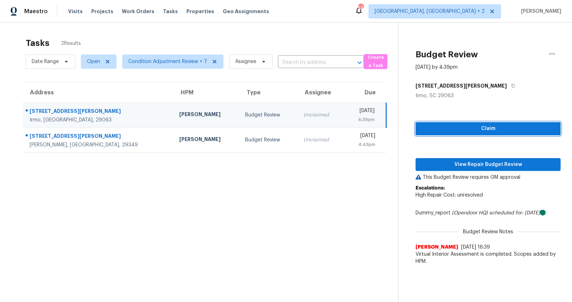
click at [461, 133] on button "Claim" at bounding box center [487, 128] width 145 height 13
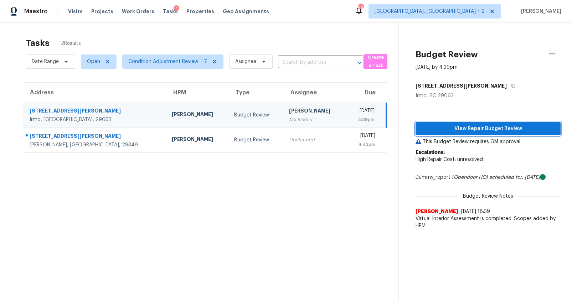
click at [447, 128] on span "View Repair Budget Review" at bounding box center [488, 128] width 134 height 9
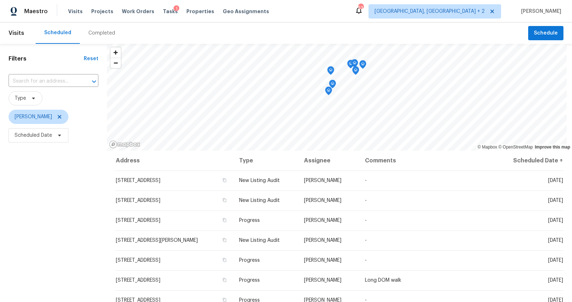
click at [96, 34] on div "Completed" at bounding box center [101, 33] width 27 height 7
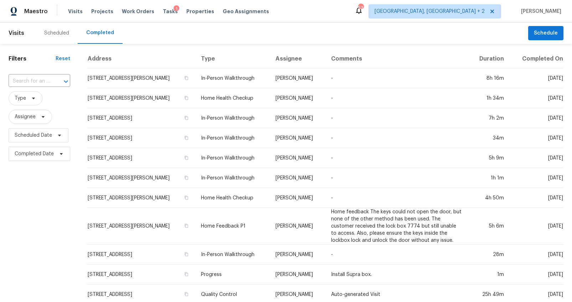
click at [27, 79] on input "text" at bounding box center [30, 81] width 42 height 11
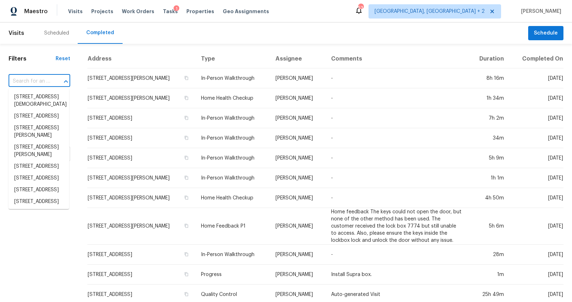
paste input "[STREET_ADDRESS][PERSON_NAME]"
type input "[STREET_ADDRESS][PERSON_NAME]"
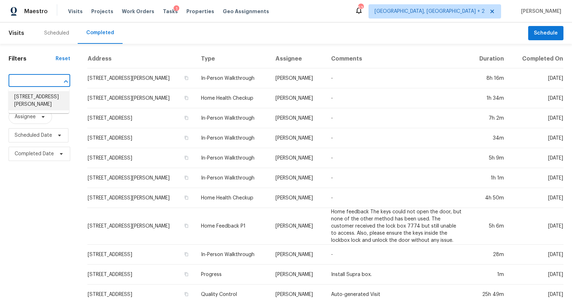
click at [24, 94] on li "[STREET_ADDRESS][PERSON_NAME]" at bounding box center [39, 100] width 61 height 19
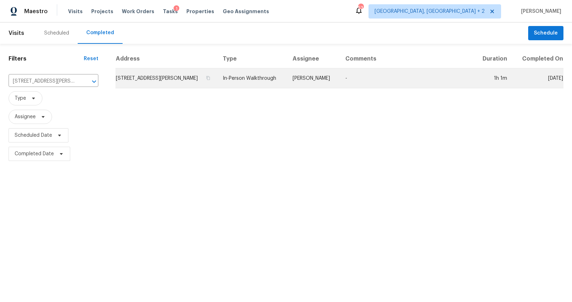
click at [147, 78] on td "[STREET_ADDRESS][PERSON_NAME]" at bounding box center [166, 78] width 102 height 20
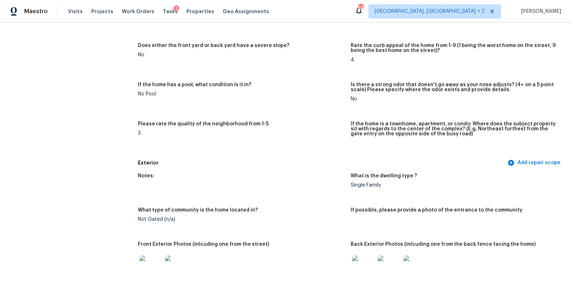
scroll to position [161, 0]
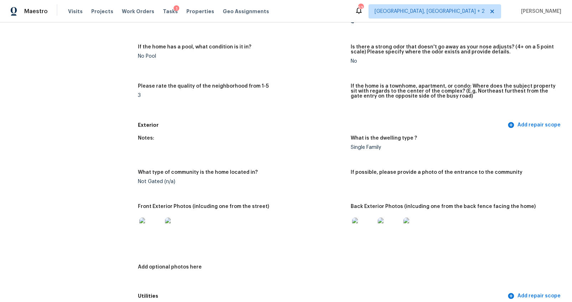
click at [149, 232] on img at bounding box center [150, 229] width 23 height 23
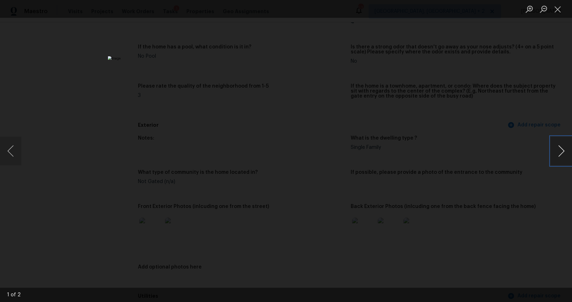
click at [561, 152] on button "Next image" at bounding box center [560, 151] width 21 height 28
click at [495, 183] on div "Lightbox" at bounding box center [286, 151] width 572 height 302
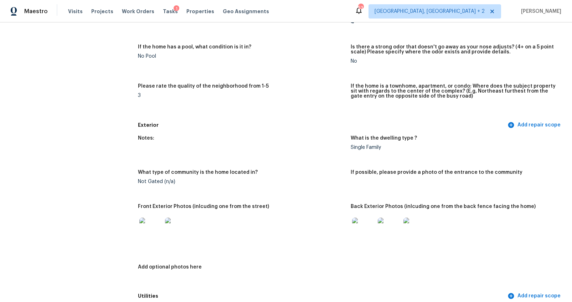
click at [359, 233] on img at bounding box center [363, 229] width 23 height 23
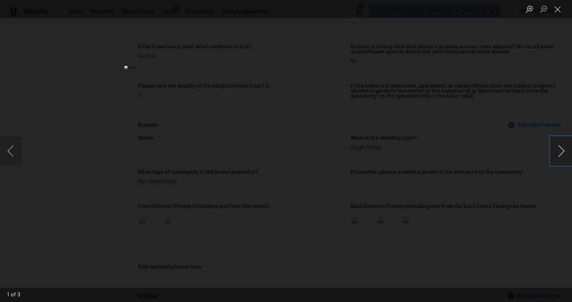
click at [556, 152] on button "Next image" at bounding box center [560, 151] width 21 height 28
click at [559, 148] on button "Next image" at bounding box center [560, 151] width 21 height 28
click at [481, 195] on div "Lightbox" at bounding box center [286, 151] width 572 height 302
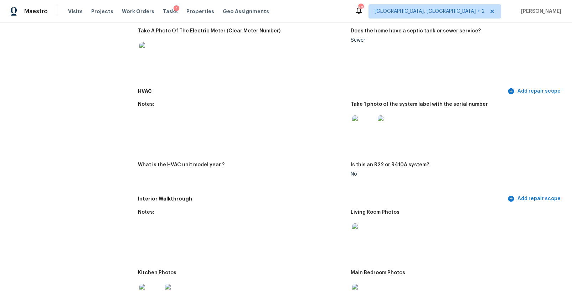
scroll to position [537, 0]
click at [362, 127] on img at bounding box center [363, 126] width 23 height 23
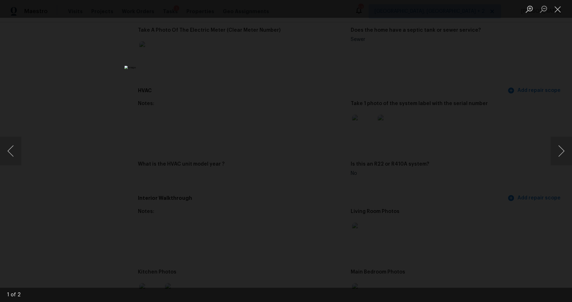
click at [427, 111] on div "Lightbox" at bounding box center [286, 151] width 572 height 302
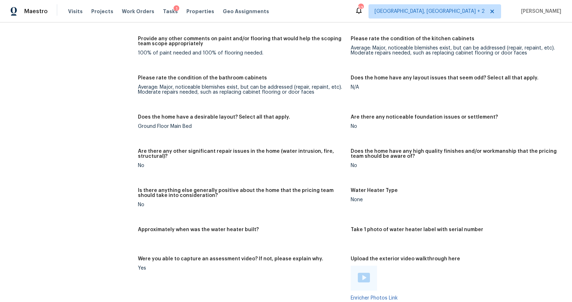
scroll to position [1020, 0]
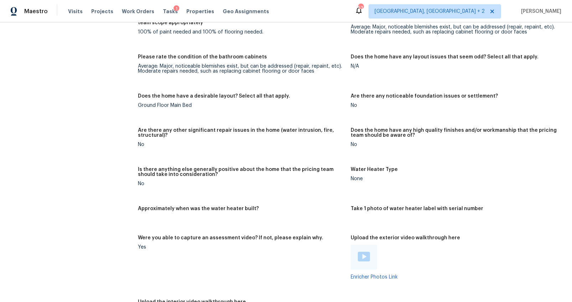
click at [359, 256] on img at bounding box center [364, 257] width 12 height 10
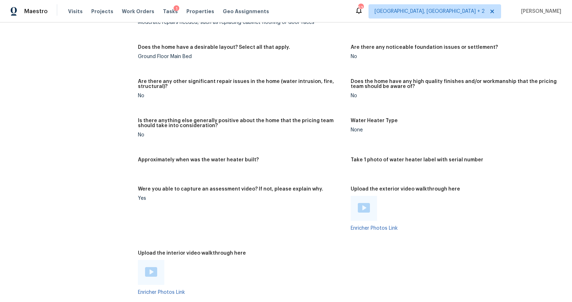
scroll to position [1125, 0]
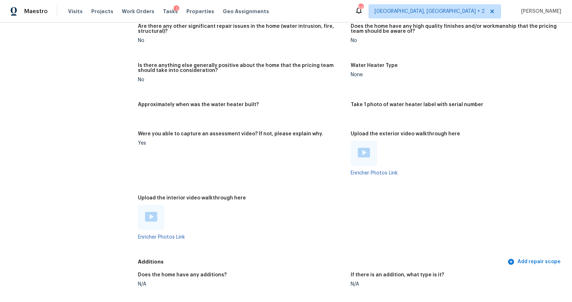
click at [147, 213] on img at bounding box center [151, 217] width 12 height 10
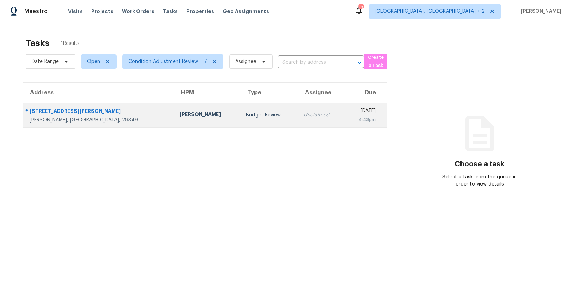
click at [61, 110] on div "2069 Dickson Rd" at bounding box center [99, 112] width 139 height 9
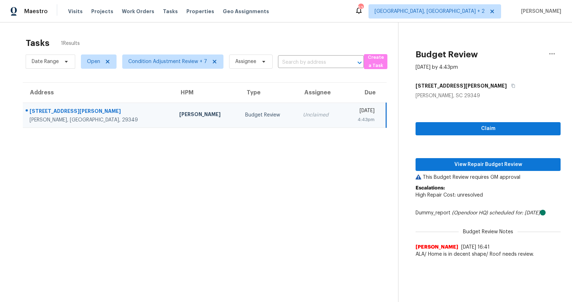
click at [467, 140] on div "Claim View Repair Budget Review This Budget Review requires GM approval Escalat…" at bounding box center [487, 180] width 145 height 162
click at [478, 130] on span "Claim" at bounding box center [488, 128] width 134 height 9
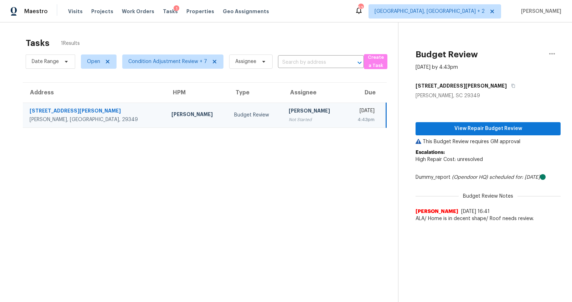
click at [477, 163] on p "Escalations: High Repair Cost: unresolved" at bounding box center [487, 159] width 145 height 21
click at [481, 131] on span "View Repair Budget Review" at bounding box center [488, 128] width 134 height 9
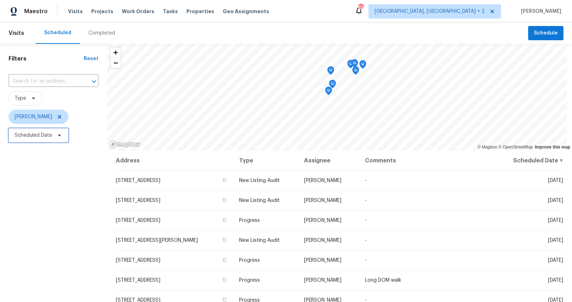
click at [58, 137] on icon at bounding box center [60, 136] width 6 height 6
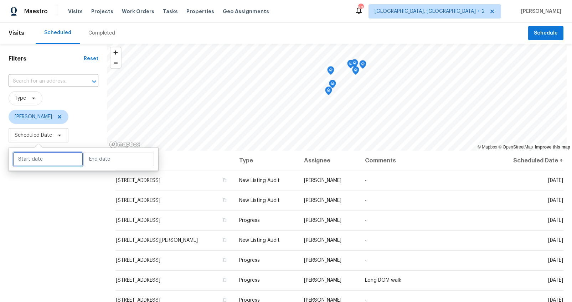
select select "8"
select select "2025"
select select "9"
select select "2025"
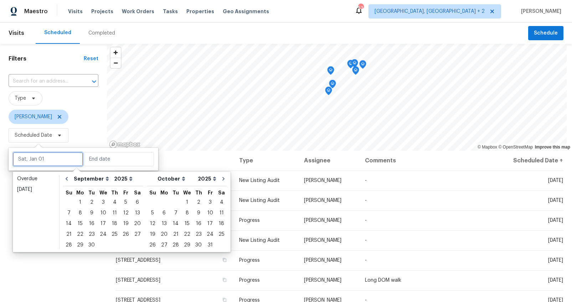
click at [53, 161] on input "text" at bounding box center [48, 159] width 70 height 14
click at [71, 100] on span "Type" at bounding box center [54, 98] width 90 height 14
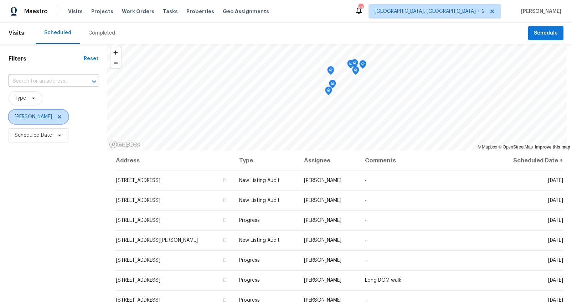
click at [57, 116] on icon at bounding box center [60, 117] width 6 height 6
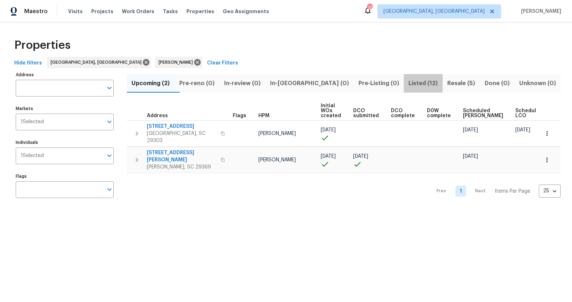
click at [413, 86] on span "Listed (12)" at bounding box center [423, 83] width 30 height 10
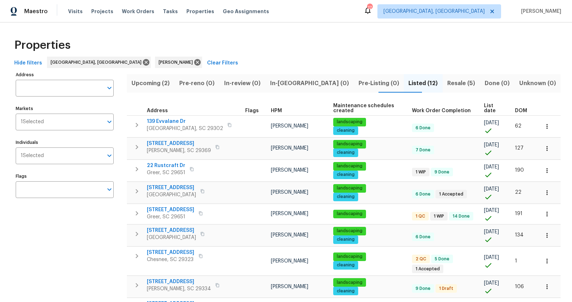
click at [447, 83] on span "Resale (5)" at bounding box center [461, 83] width 29 height 10
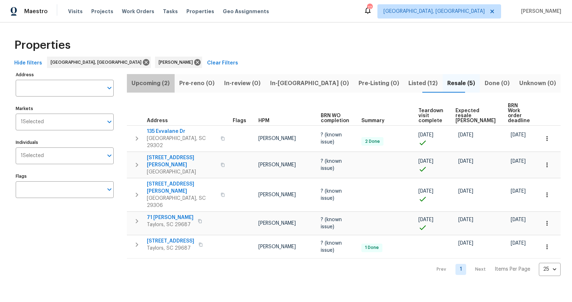
click at [162, 81] on span "Upcoming (2)" at bounding box center [150, 83] width 39 height 10
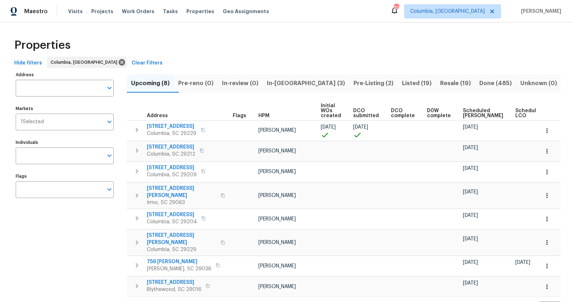
click at [362, 83] on span "Pre-Listing (2)" at bounding box center [373, 83] width 40 height 10
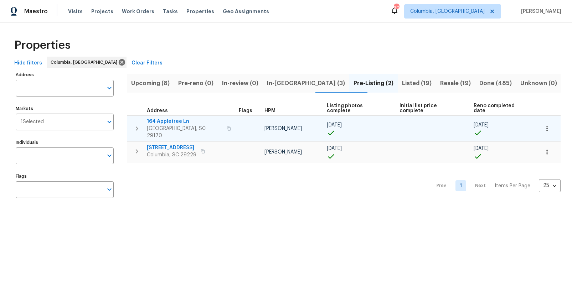
click at [182, 118] on span "164 Appletree Ln" at bounding box center [185, 121] width 76 height 7
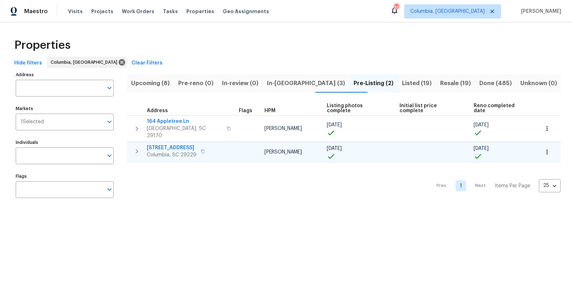
click at [160, 144] on span "[STREET_ADDRESS]" at bounding box center [172, 147] width 50 height 7
click at [398, 81] on button "Listed (19)" at bounding box center [417, 83] width 38 height 19
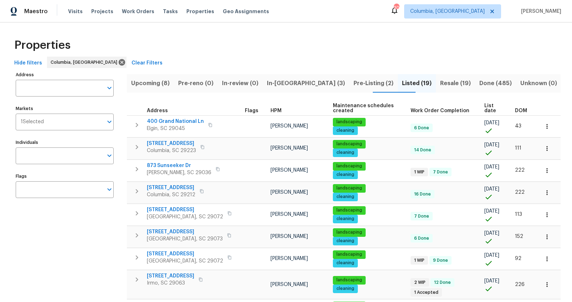
click at [516, 109] on span "DOM" at bounding box center [521, 110] width 12 height 5
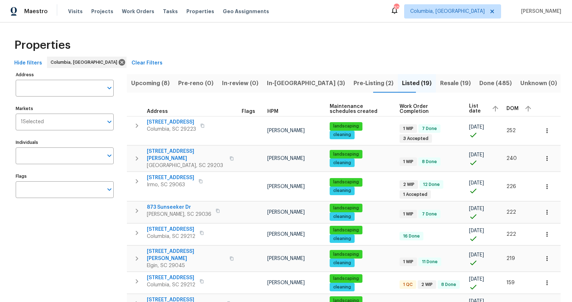
click at [510, 107] on span "DOM" at bounding box center [512, 108] width 12 height 5
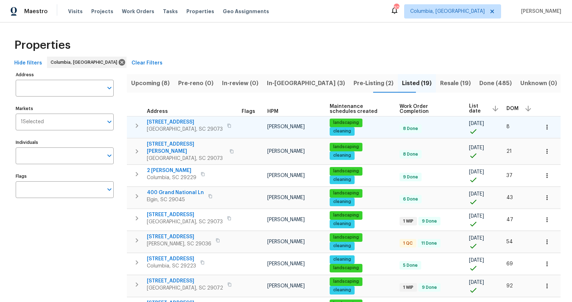
click at [159, 122] on span "105 Tea Olive Ave" at bounding box center [185, 122] width 76 height 7
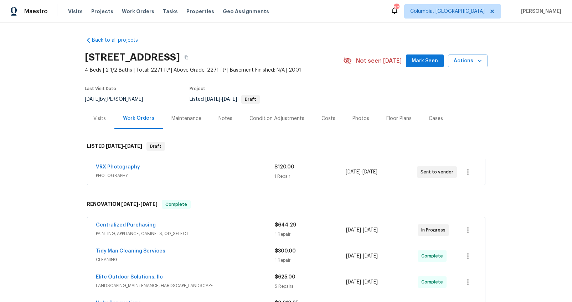
click at [328, 119] on div "Costs" at bounding box center [328, 118] width 14 height 7
click at [323, 118] on div "Costs" at bounding box center [328, 118] width 14 height 7
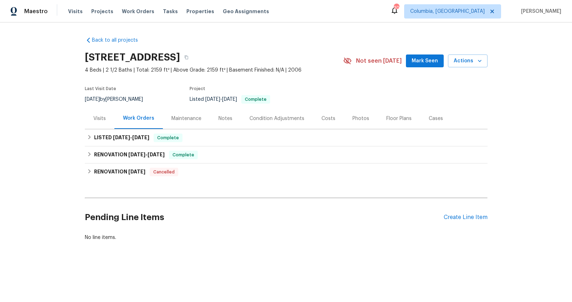
click at [321, 121] on div "Costs" at bounding box center [328, 118] width 14 height 7
